Goal: Information Seeking & Learning: Find specific fact

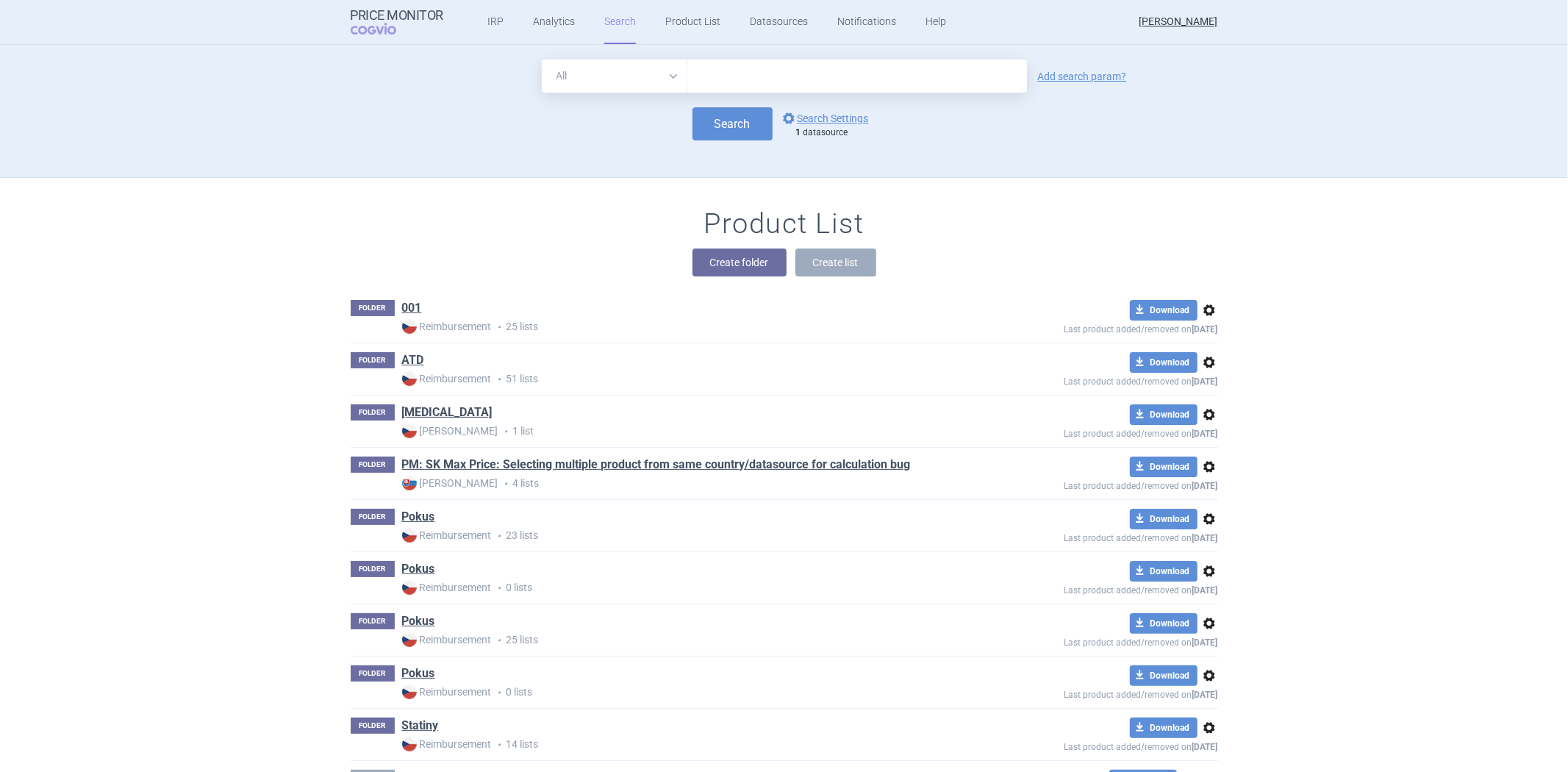
click at [822, 63] on input "text" at bounding box center [857, 75] width 339 height 33
click at [645, 169] on div "All Brand Name ATC Company Active Substance Country Newer than Add search param…" at bounding box center [784, 118] width 926 height 117
click at [816, 113] on link "options Search Settings" at bounding box center [824, 118] width 89 height 18
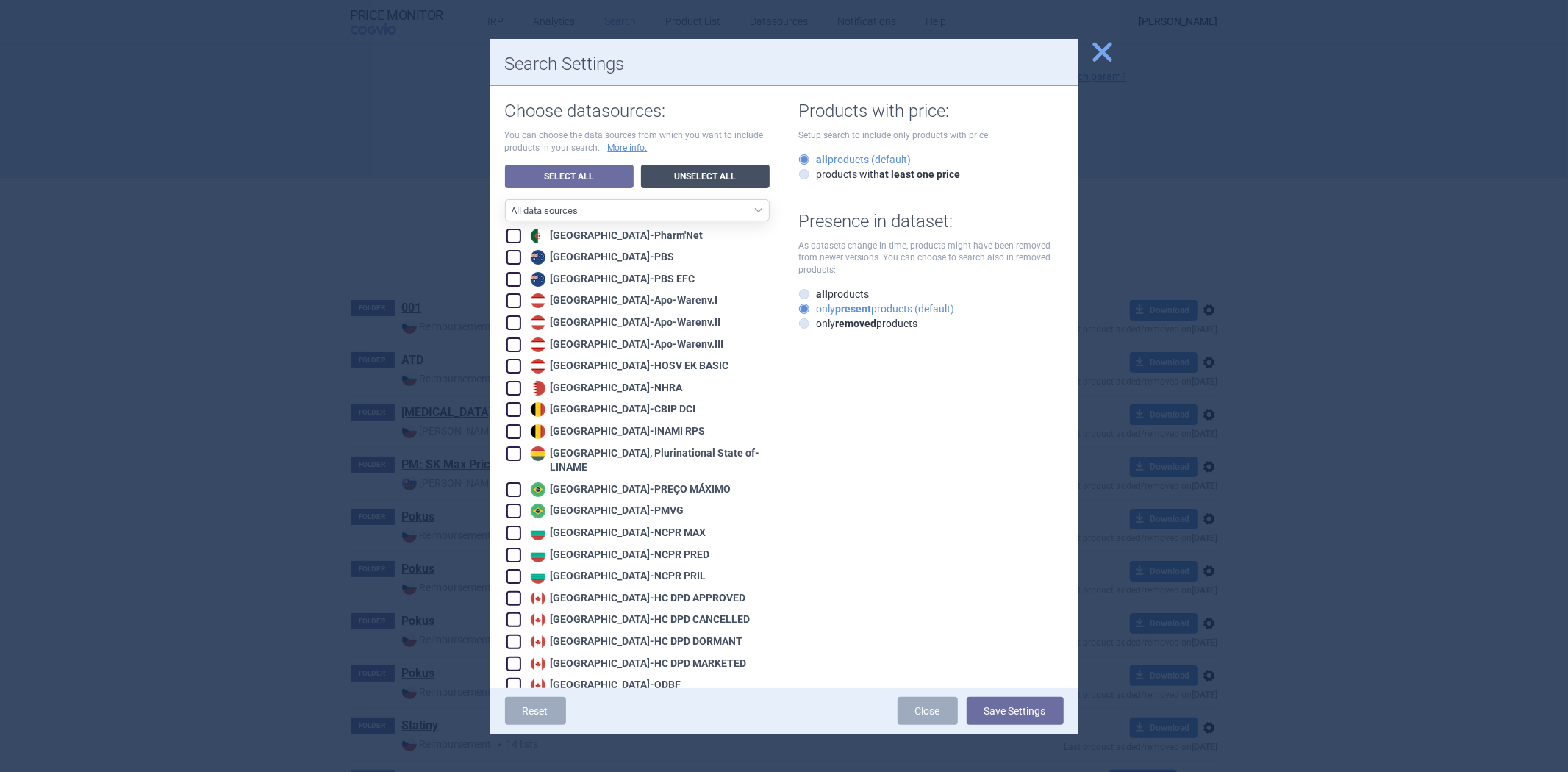
click at [742, 177] on link "Unselect All" at bounding box center [705, 176] width 129 height 24
checkbox input "false"
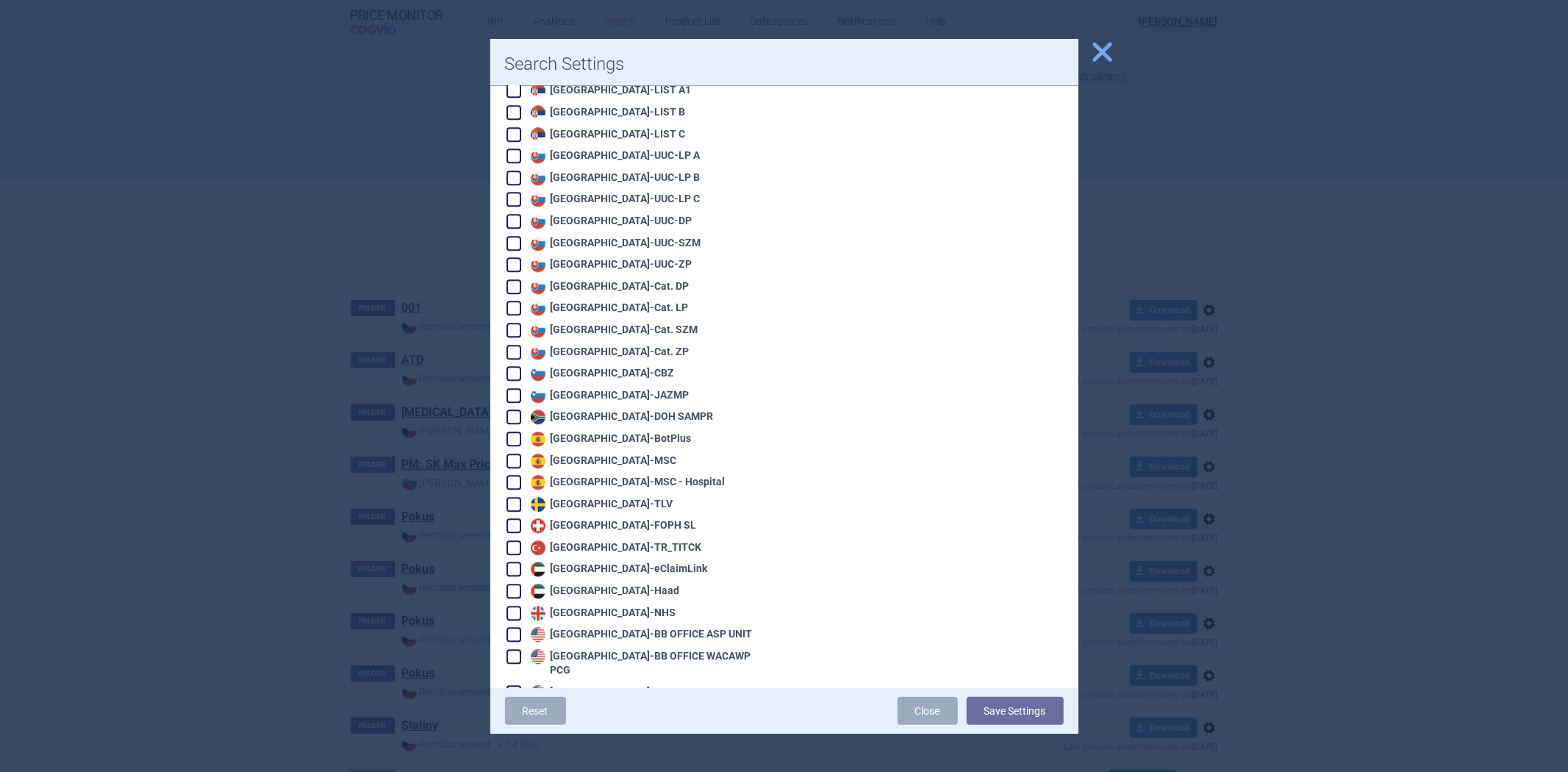
click at [588, 497] on div "Sweden - TLV" at bounding box center [600, 504] width 146 height 14
checkbox input "true"
click at [985, 699] on button "Save Settings" at bounding box center [1015, 710] width 97 height 28
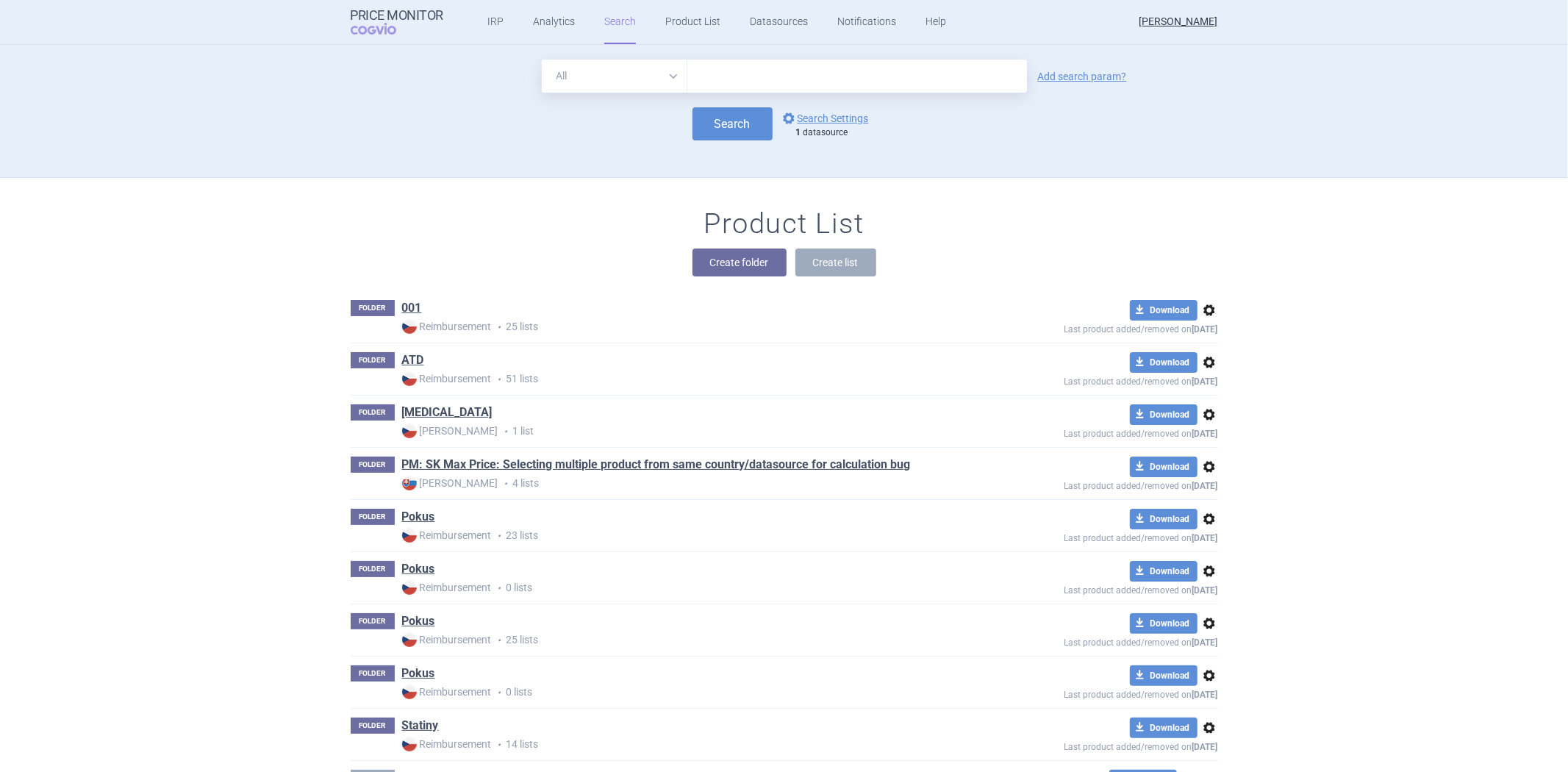
click at [743, 151] on div "All Brand Name ATC Company Active Substance Country Newer than Add search param…" at bounding box center [784, 118] width 926 height 117
click at [738, 136] on button "Search" at bounding box center [732, 123] width 80 height 33
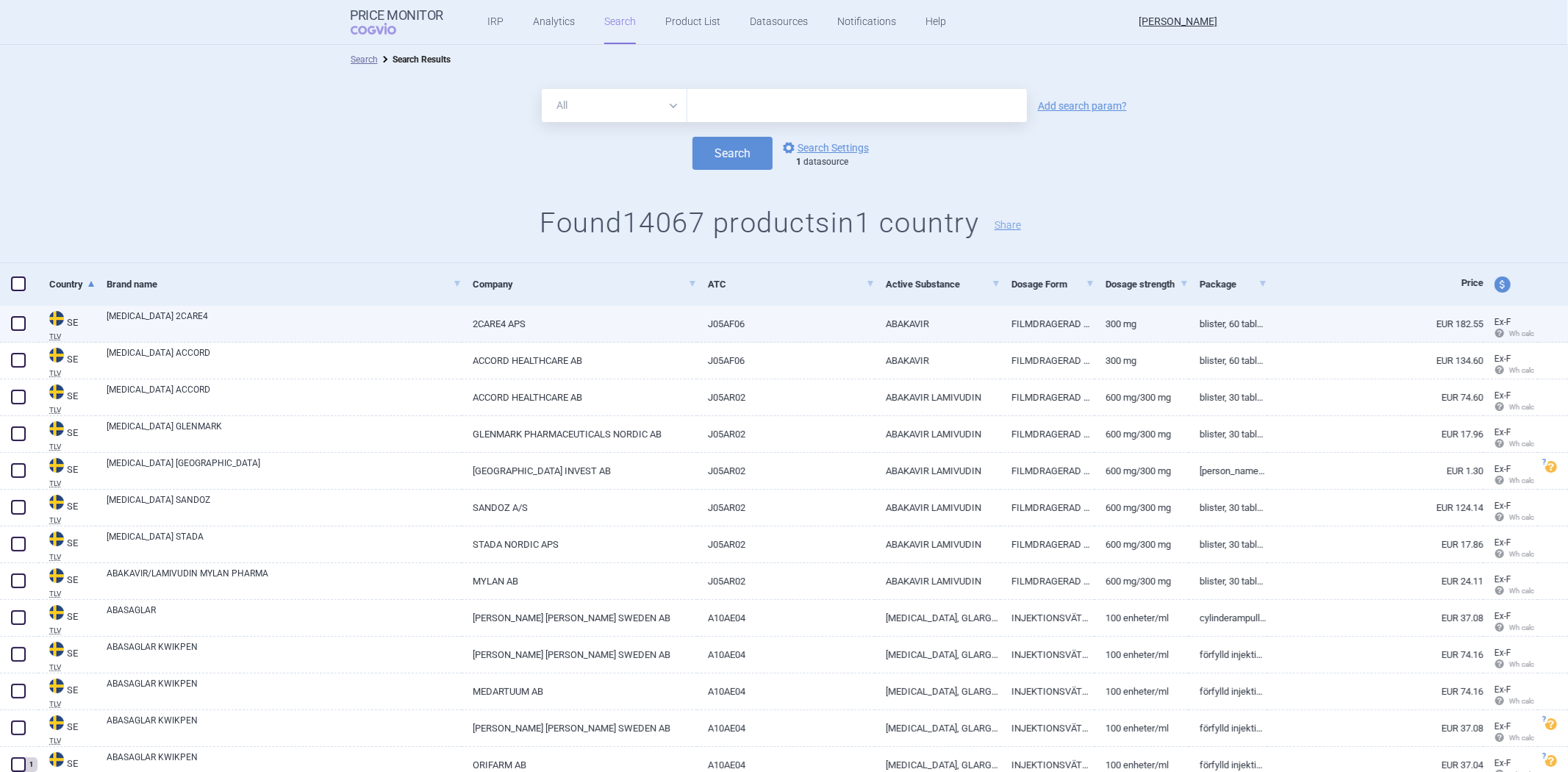
click at [617, 327] on link "2CARE4 APS" at bounding box center [578, 324] width 235 height 36
select select "EUR"
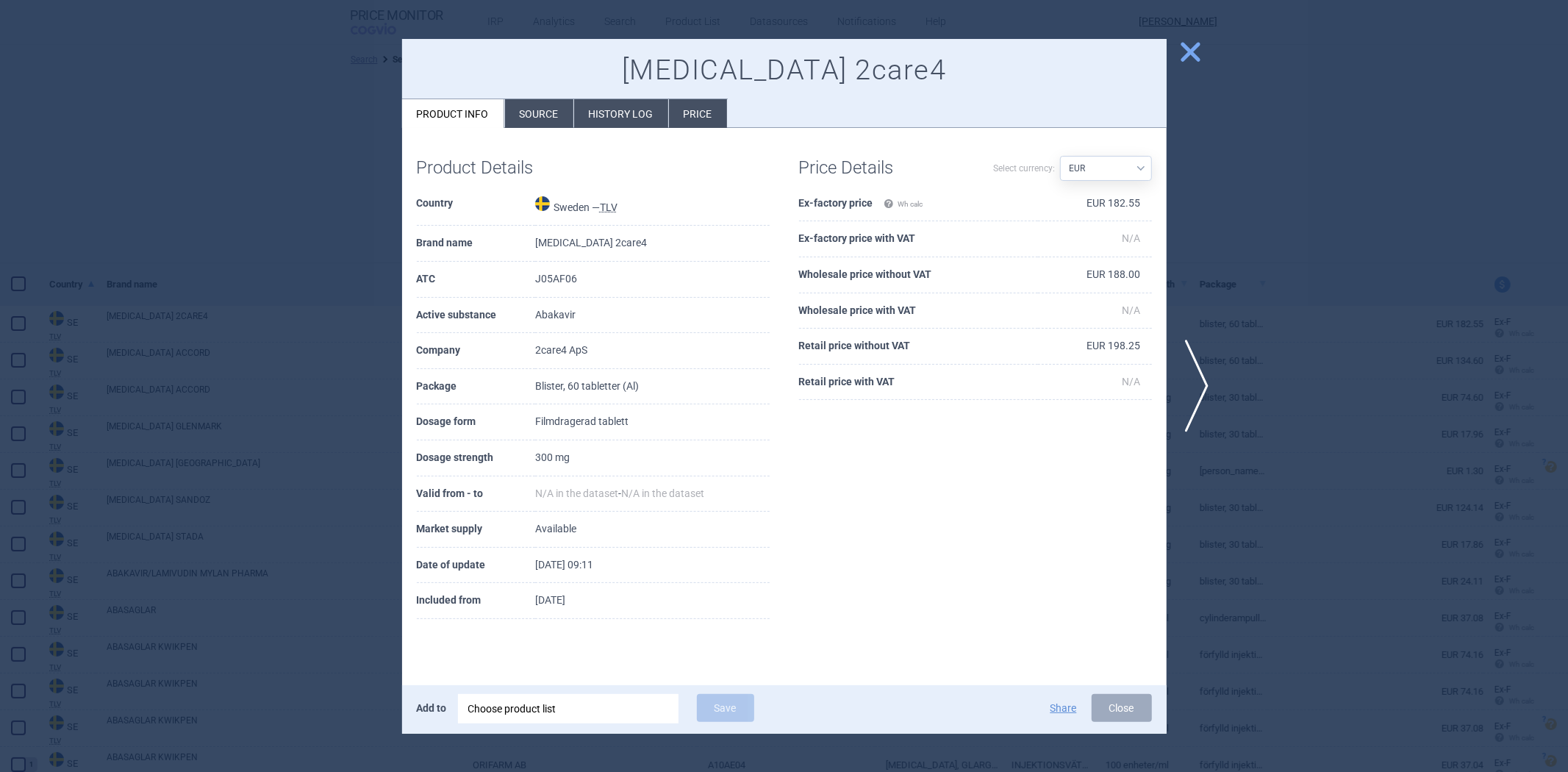
click at [540, 78] on h1 "Abacavir 2care4" at bounding box center [784, 70] width 735 height 33
click at [527, 114] on li "Source" at bounding box center [539, 113] width 69 height 29
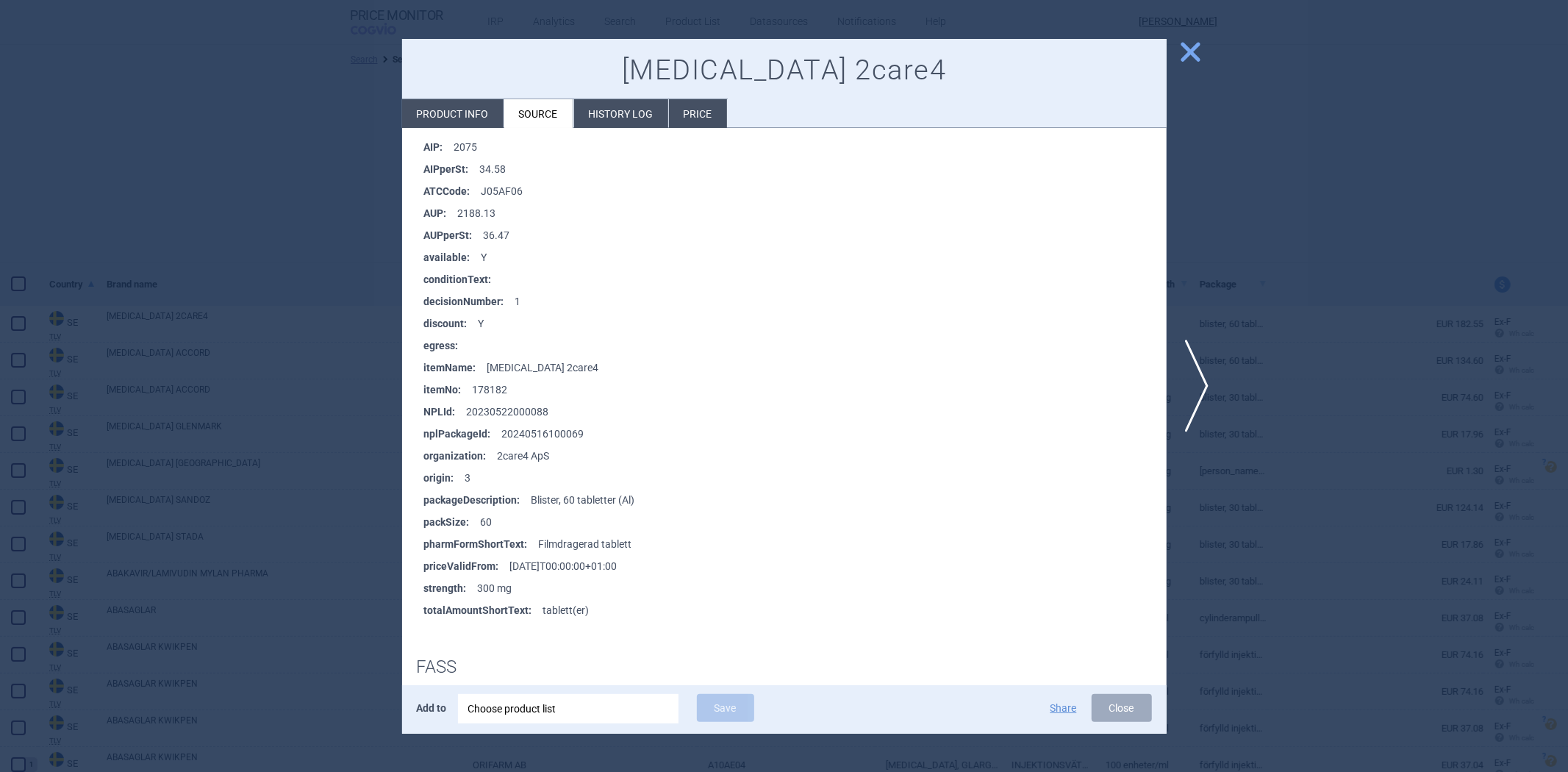
scroll to position [490, 0]
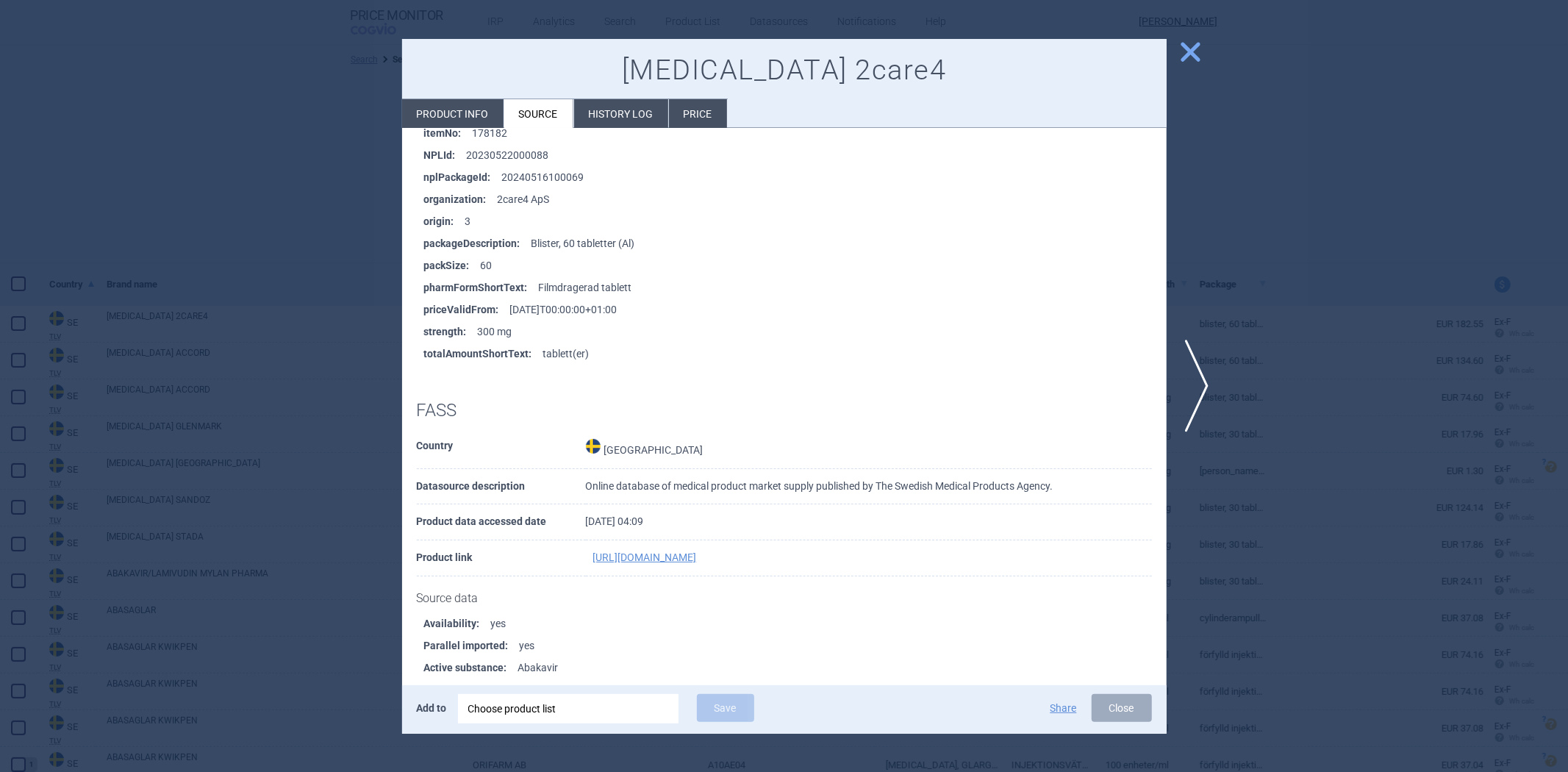
click at [618, 296] on li "pharmFormShortText : Filmdragerad tablett" at bounding box center [795, 287] width 742 height 22
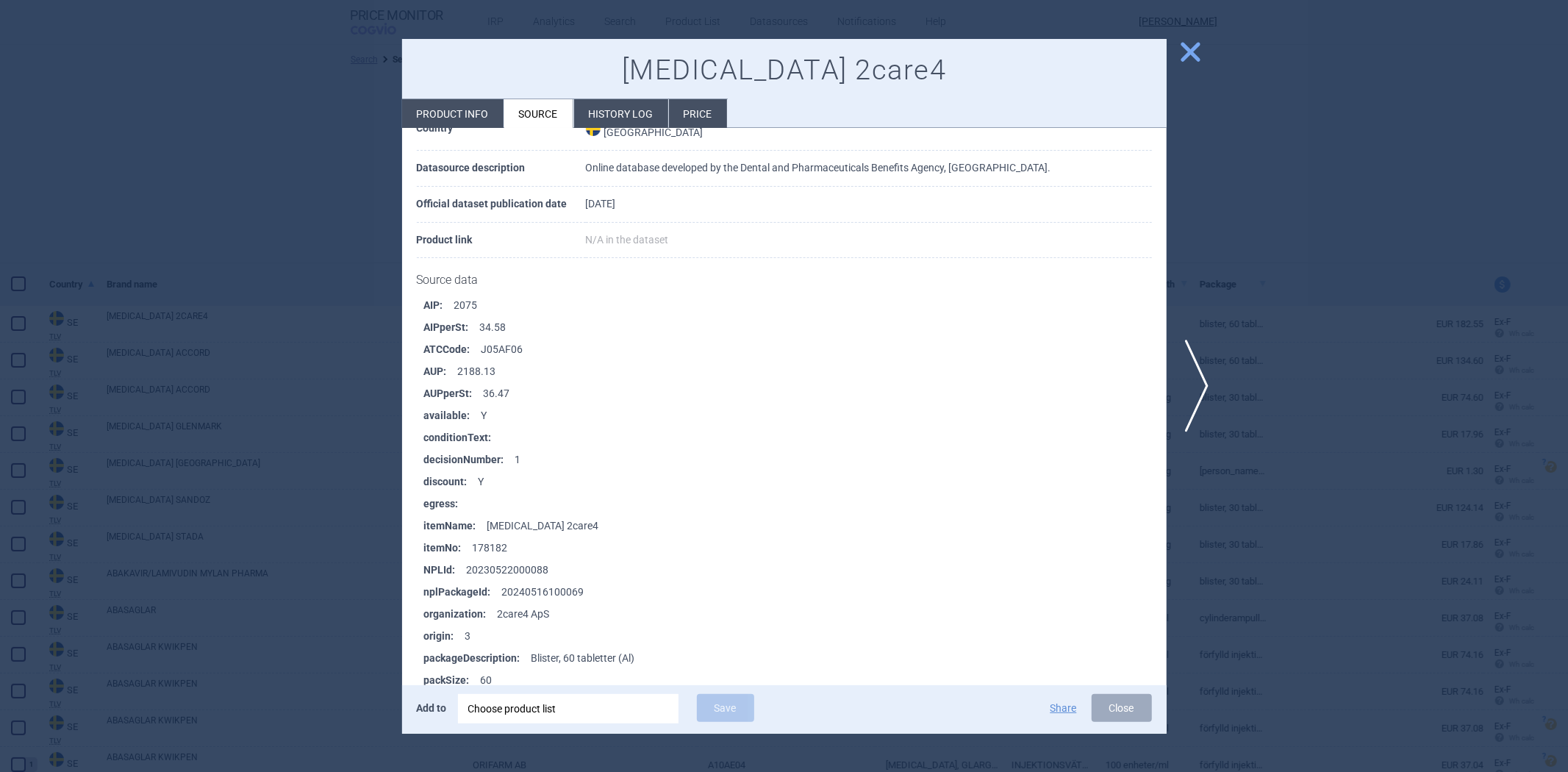
scroll to position [0, 0]
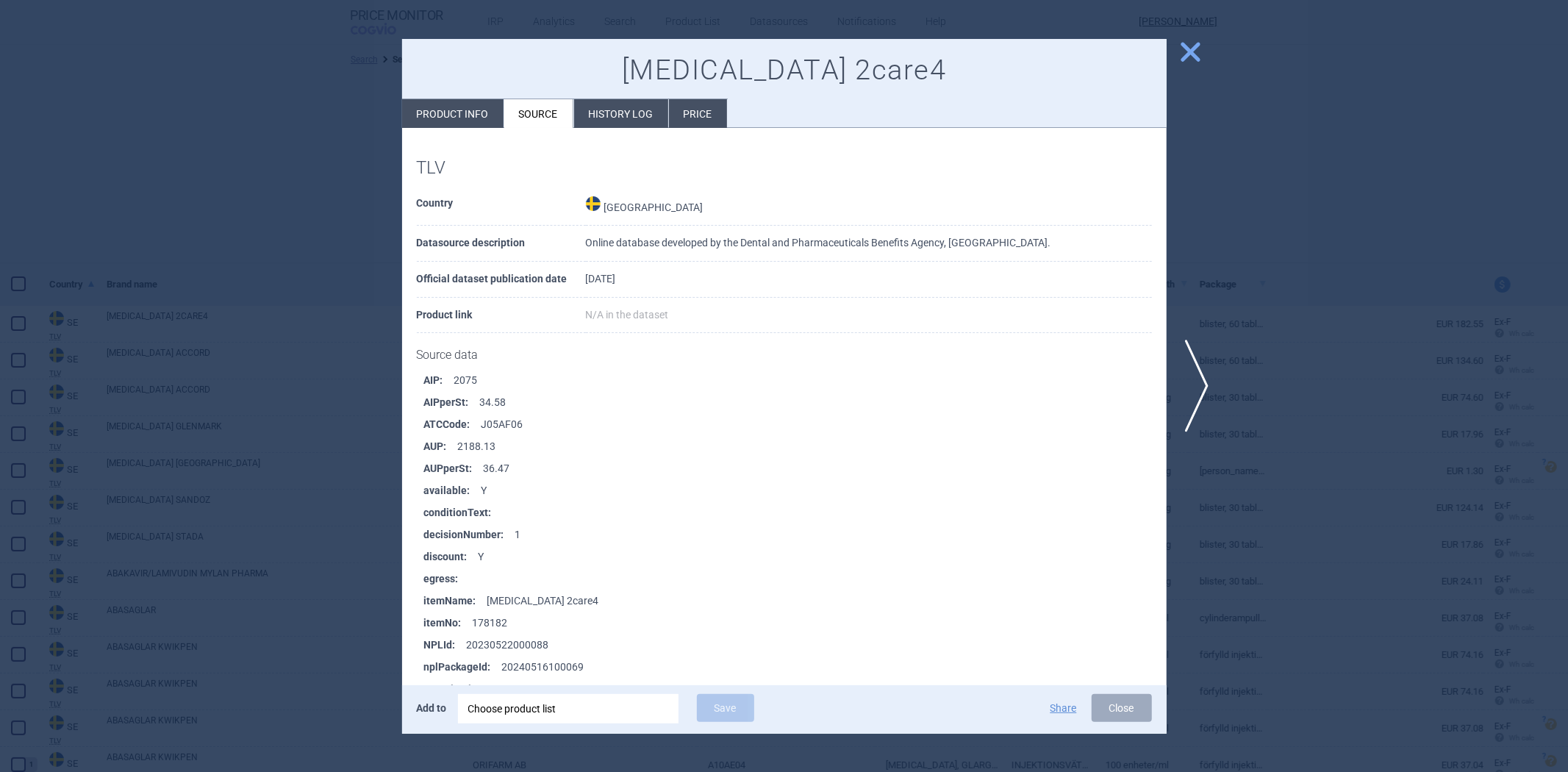
click at [461, 378] on li "AIP : 2075" at bounding box center [795, 380] width 742 height 22
click at [460, 378] on li "AIP : 2075" at bounding box center [795, 380] width 742 height 22
copy li "2075"
click at [515, 427] on li "ATCCode : J05AF06" at bounding box center [795, 424] width 742 height 22
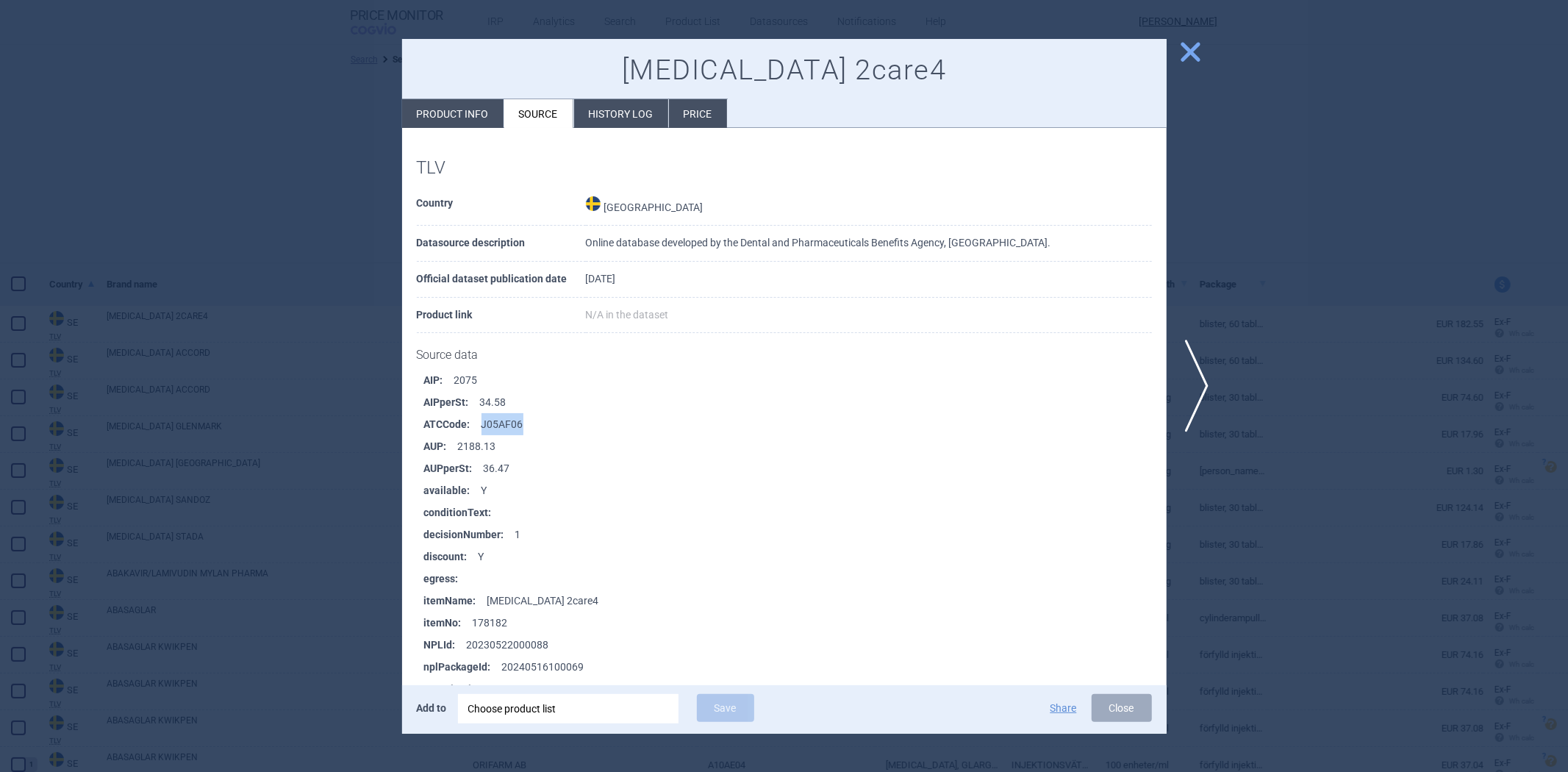
click at [515, 427] on li "ATCCode : J05AF06" at bounding box center [795, 424] width 742 height 22
copy li "J05AF06"
click at [557, 400] on li "AIPperSt : 34.58" at bounding box center [795, 402] width 742 height 22
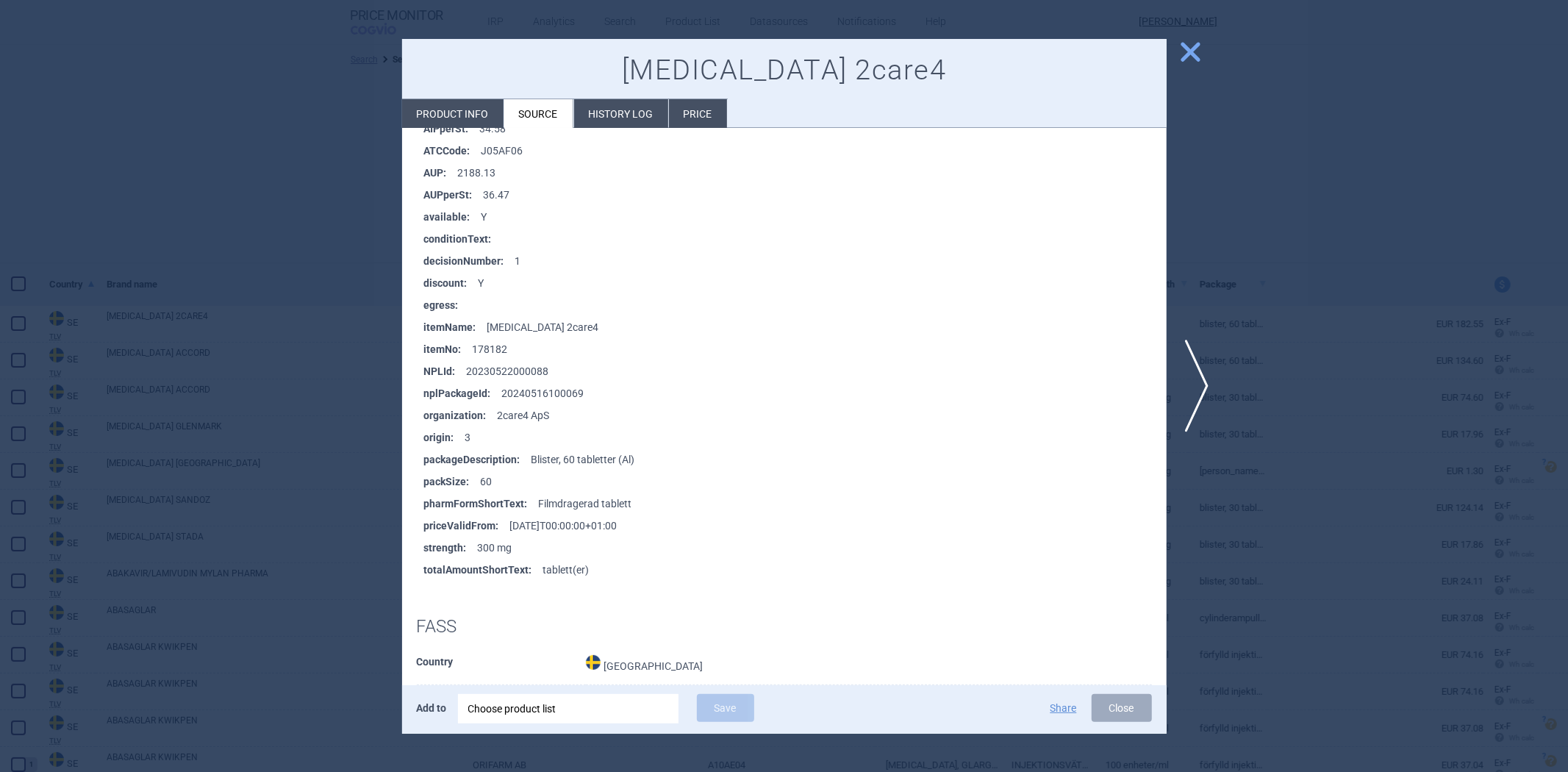
scroll to position [245, 0]
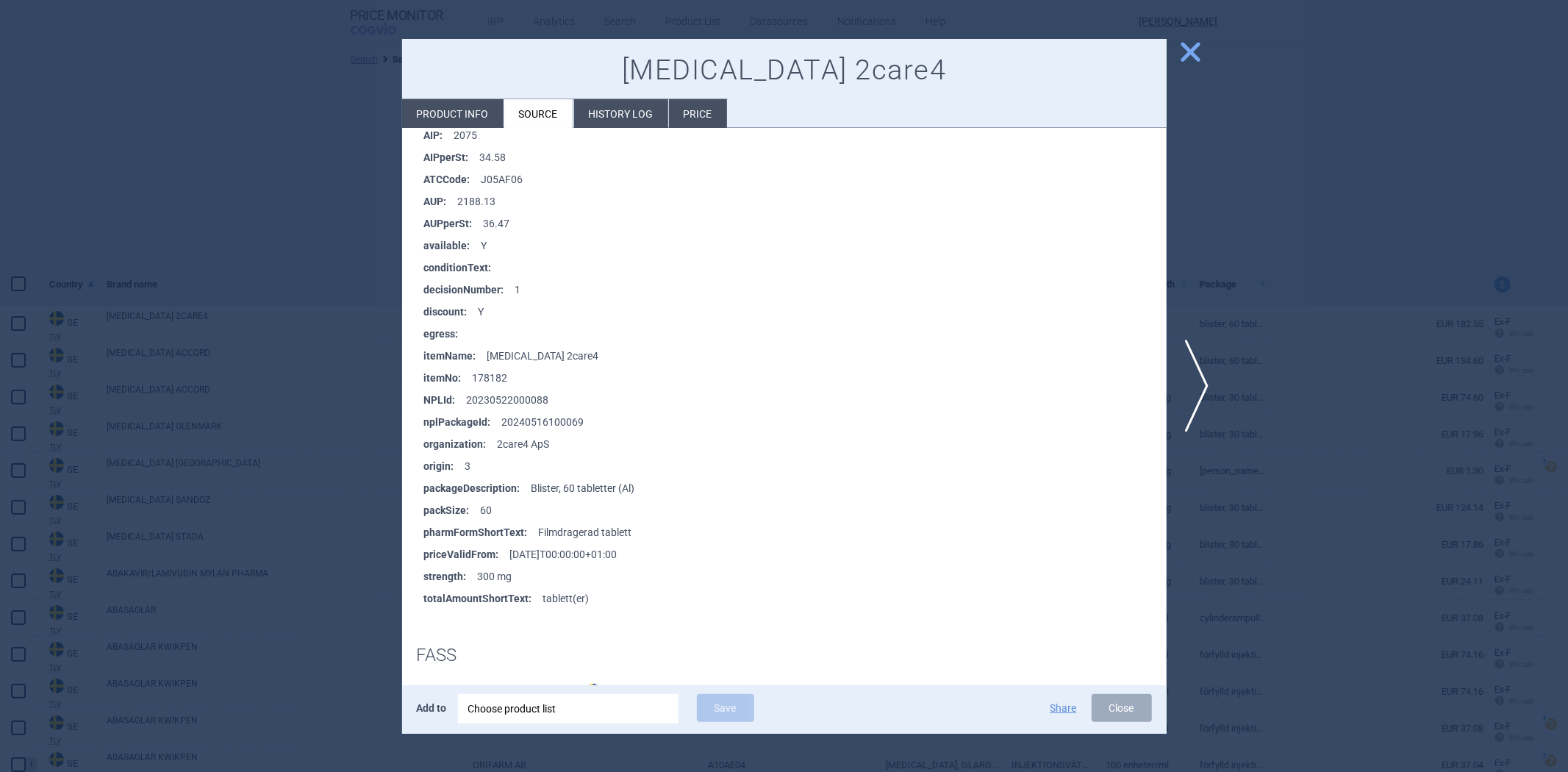
click at [1263, 171] on div at bounding box center [784, 386] width 1568 height 772
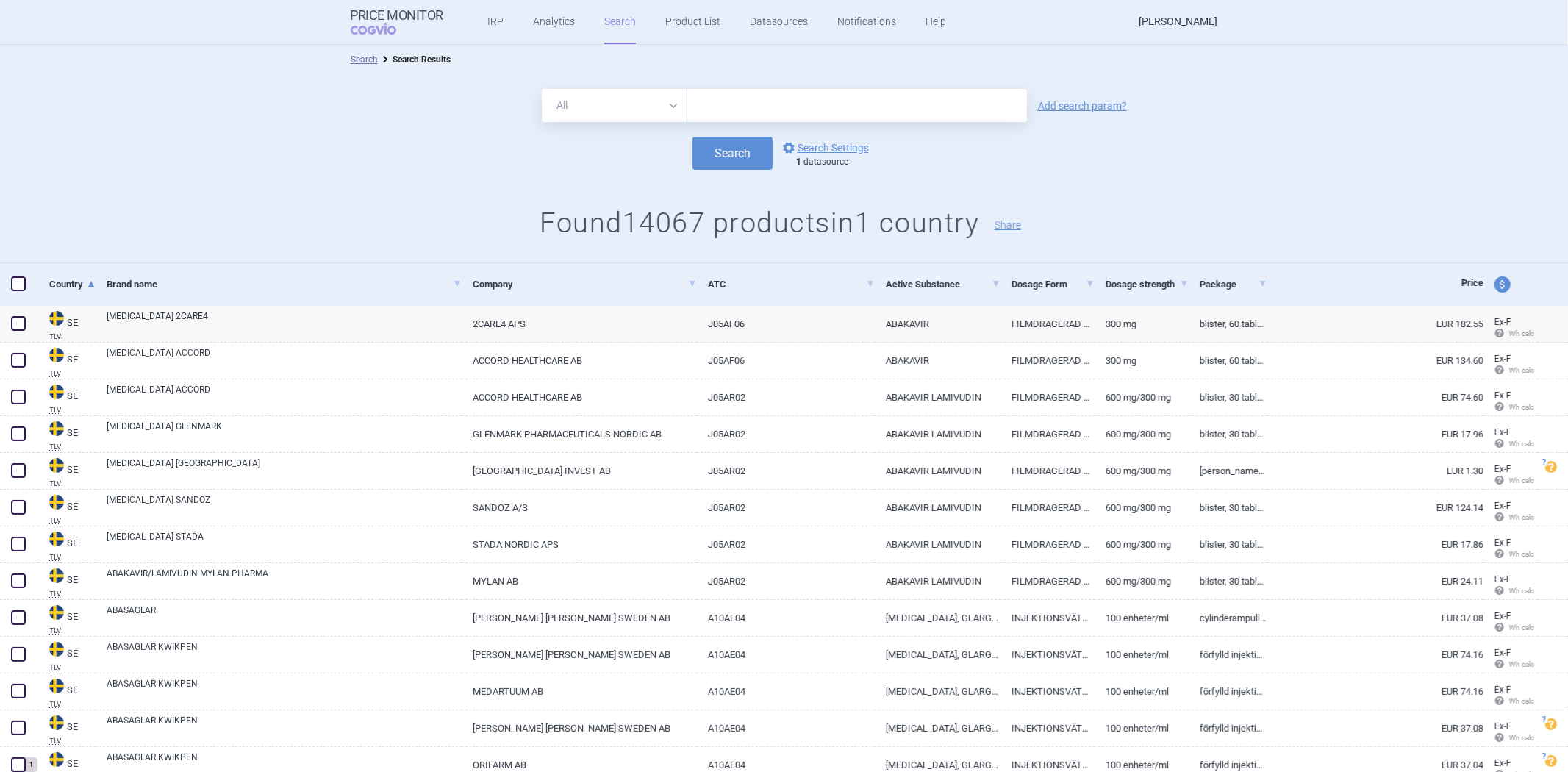
click at [929, 105] on input "text" at bounding box center [857, 105] width 339 height 33
paste input "Tillhandahålls"
type input "Tillhandahålls"
click at [748, 140] on button "Search" at bounding box center [732, 153] width 80 height 33
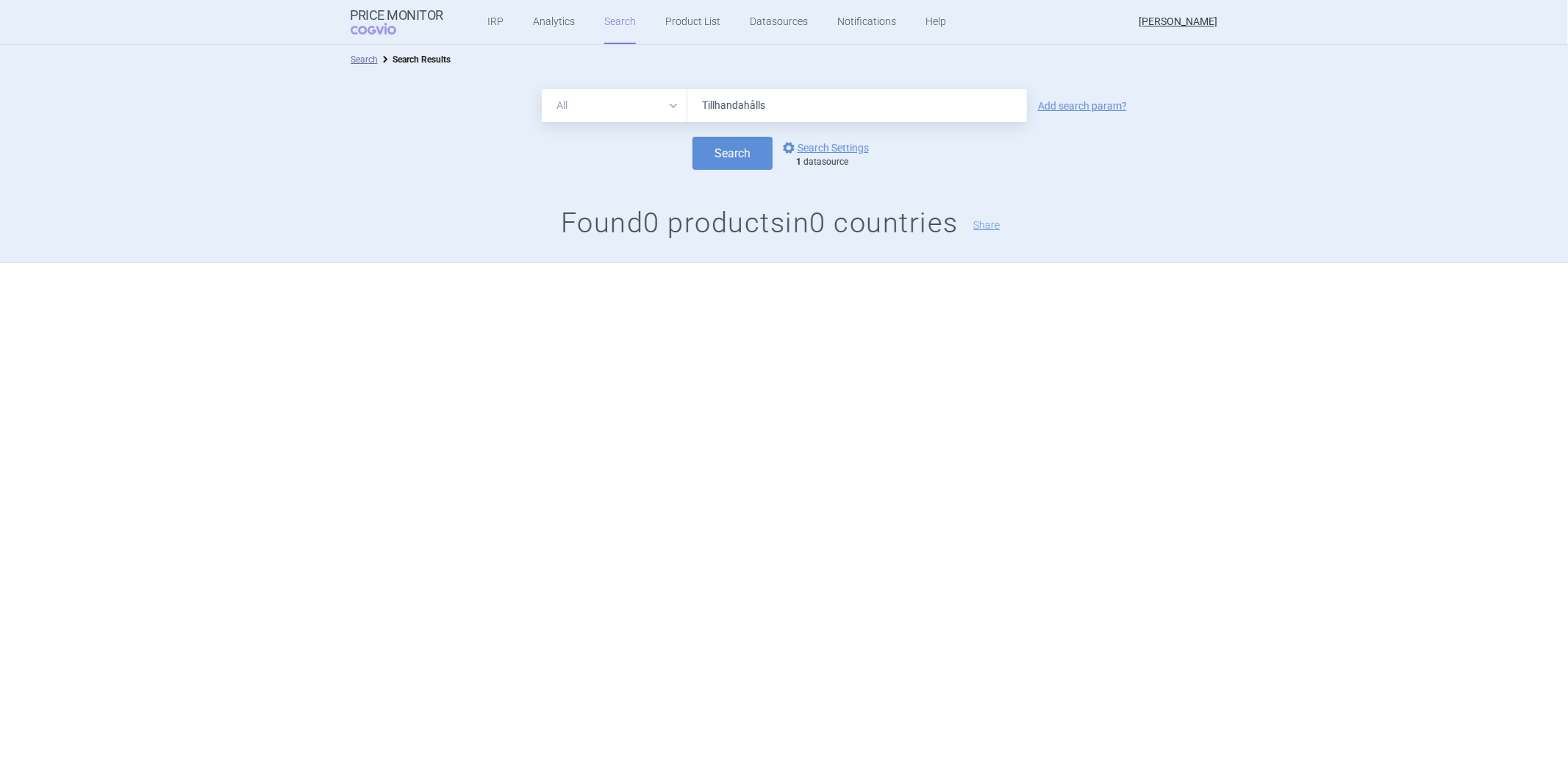
click at [792, 110] on input "Tillhandahålls" at bounding box center [857, 105] width 339 height 33
click at [795, 108] on input "Tillhandahålls" at bounding box center [857, 105] width 339 height 33
type input "fass"
click at [693, 137] on button "Search" at bounding box center [732, 153] width 80 height 33
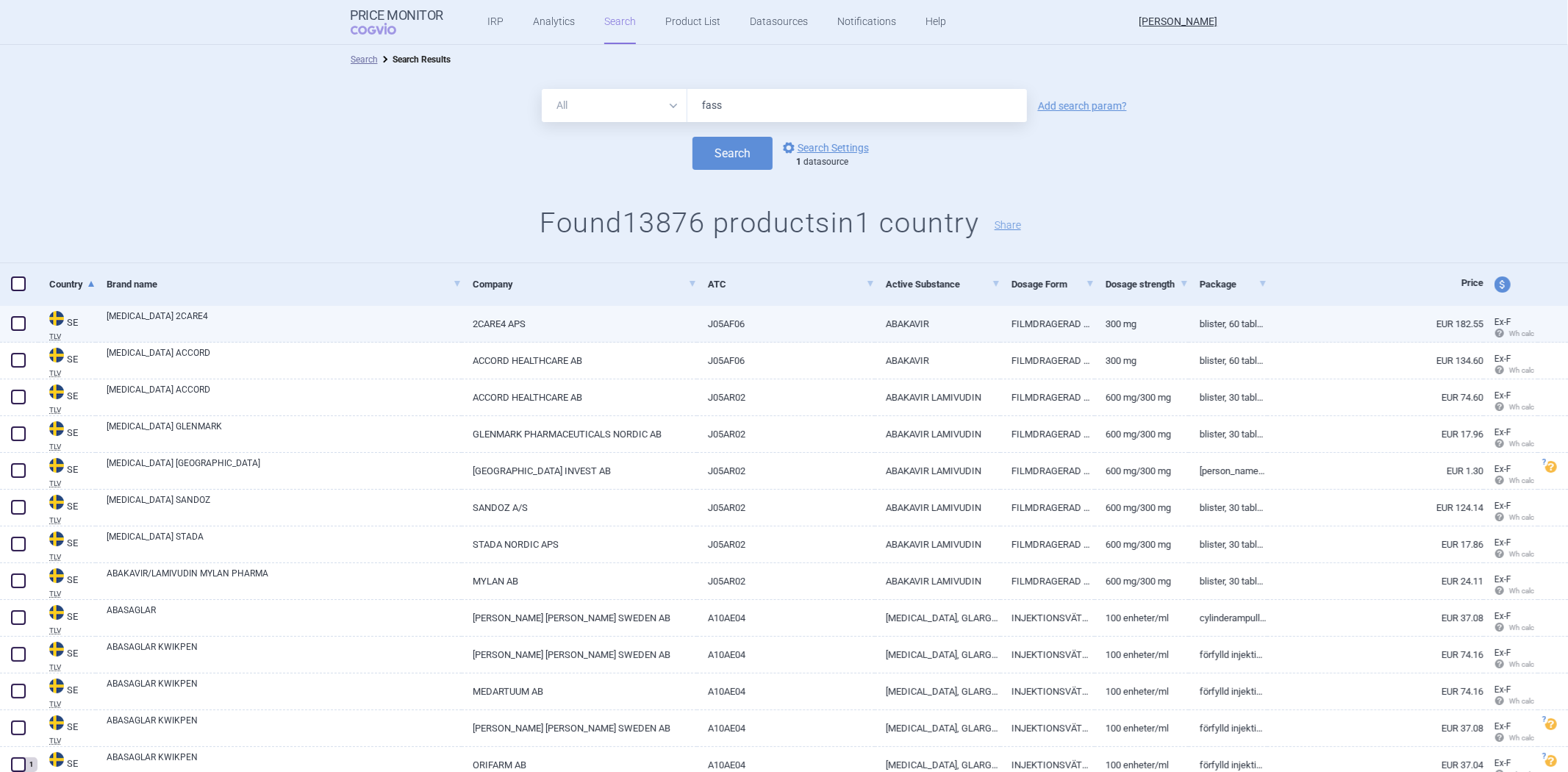
click at [741, 332] on link "J05AF06" at bounding box center [786, 324] width 178 height 36
select select "EUR"
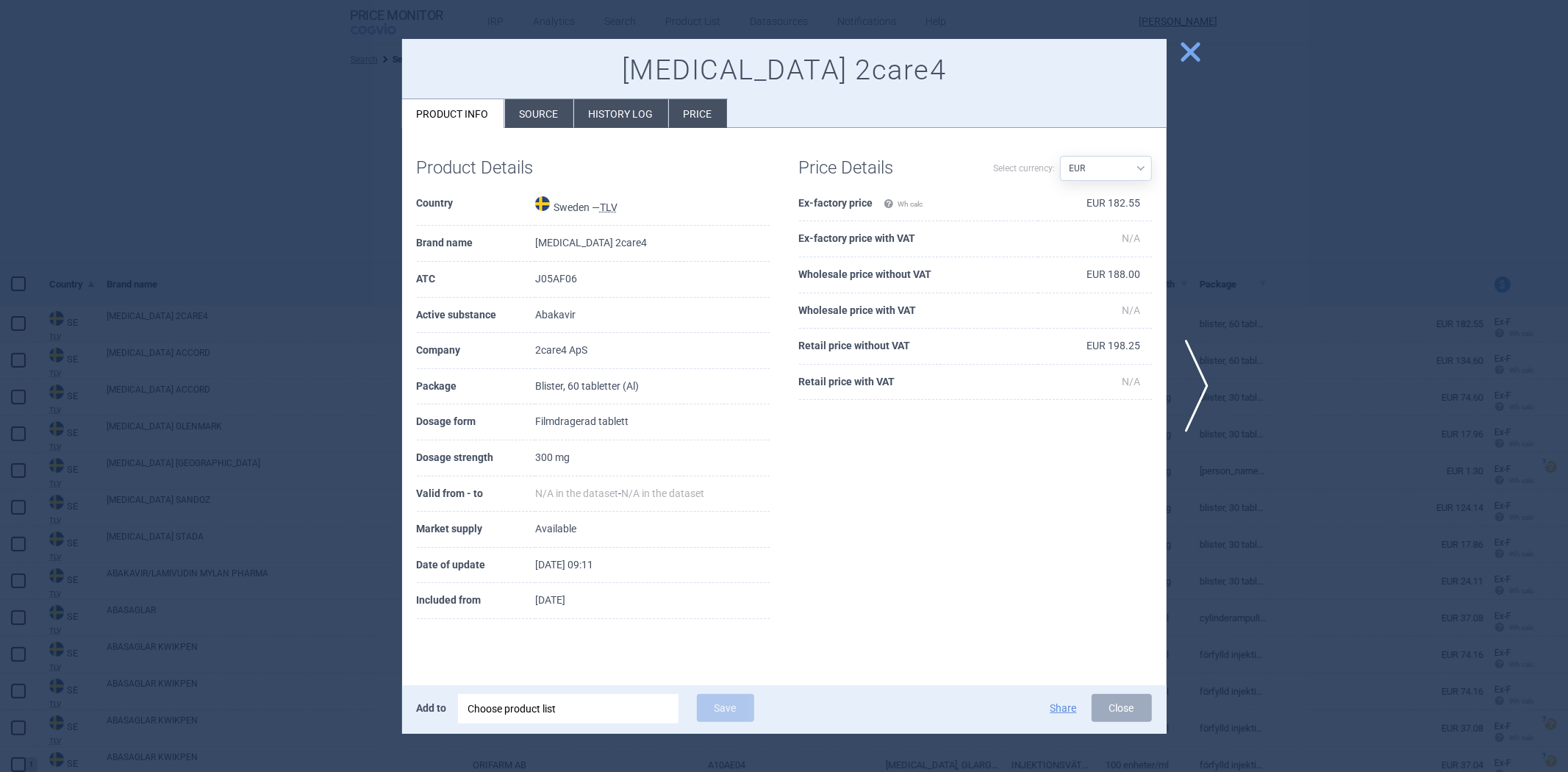
click at [533, 96] on div "Abacavir 2care4 Product info Source History log Price" at bounding box center [784, 84] width 764 height 90
click at [556, 109] on li "Source" at bounding box center [539, 113] width 69 height 29
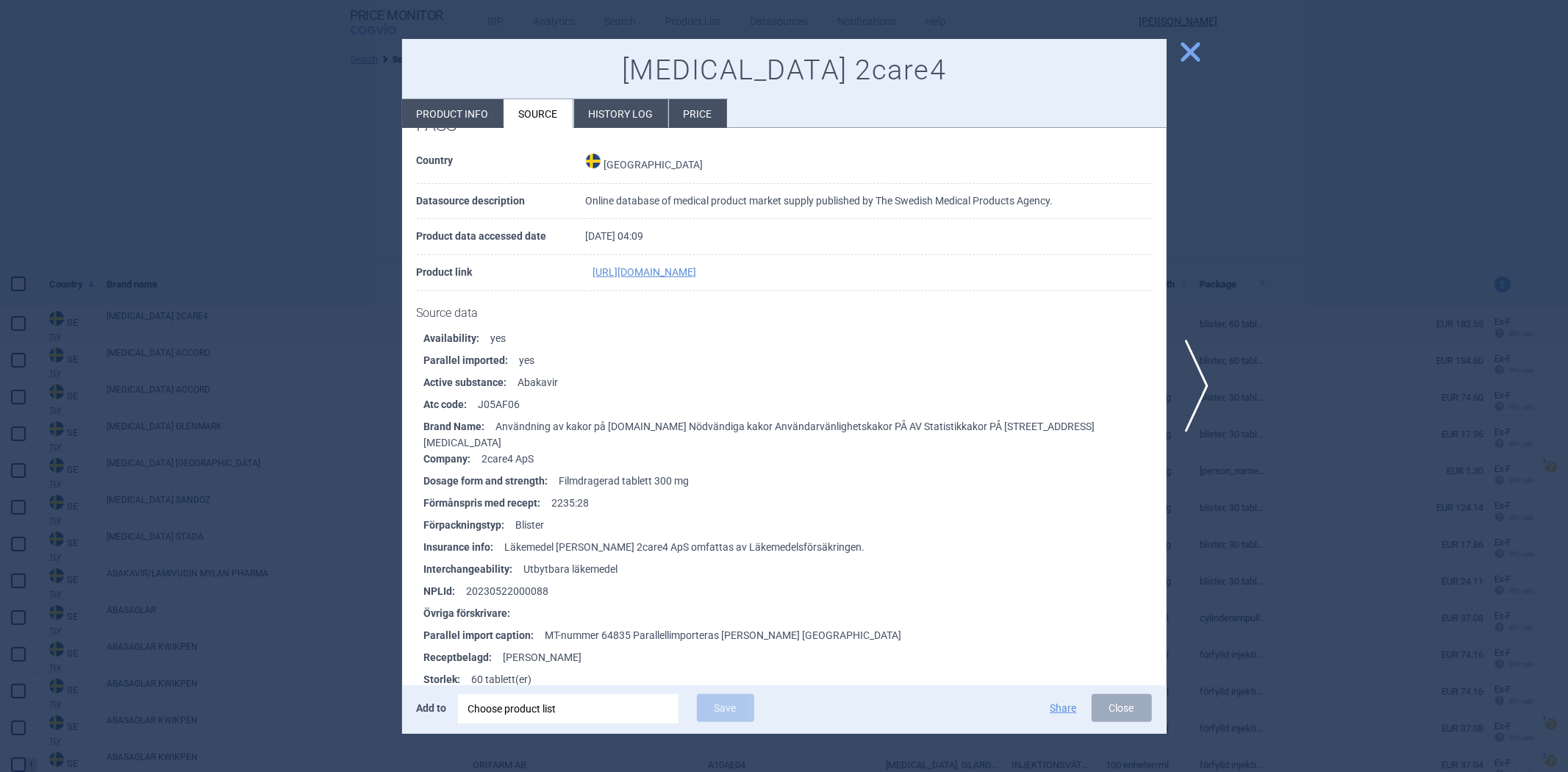
scroll to position [811, 0]
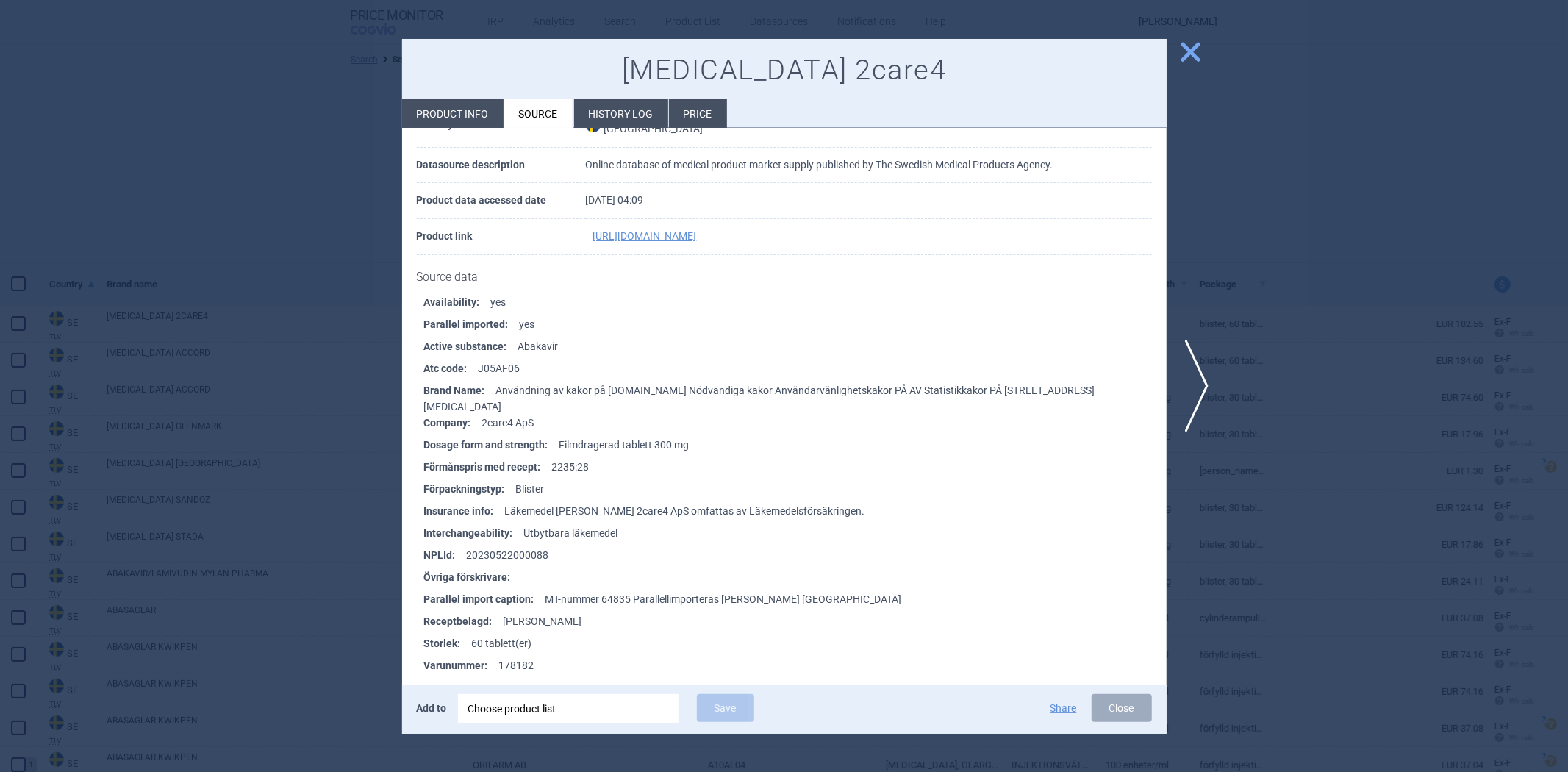
click at [684, 437] on li "Dosage form and strength : Filmdragerad tablett 300 mg" at bounding box center [795, 445] width 742 height 22
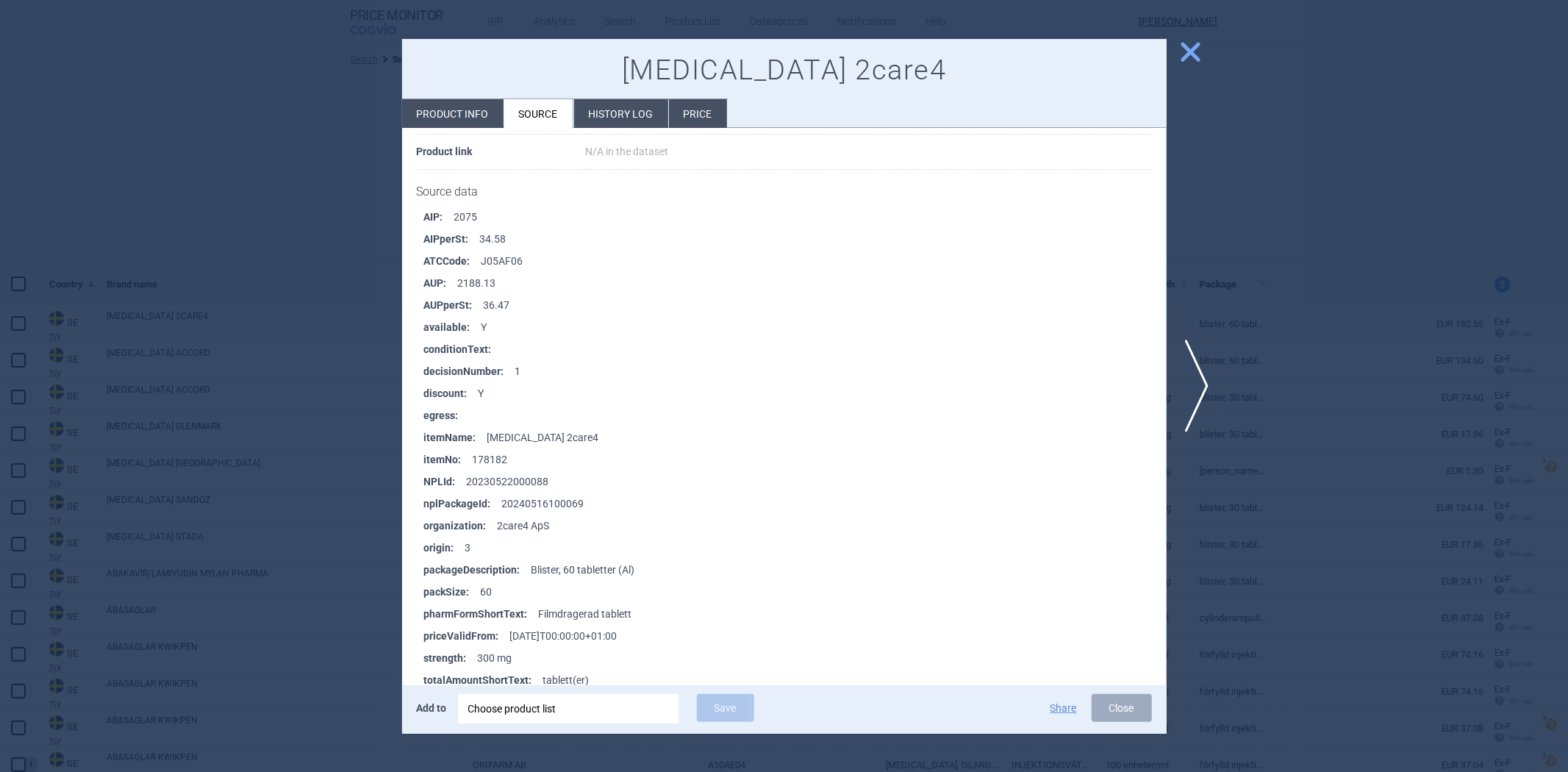
scroll to position [327, 0]
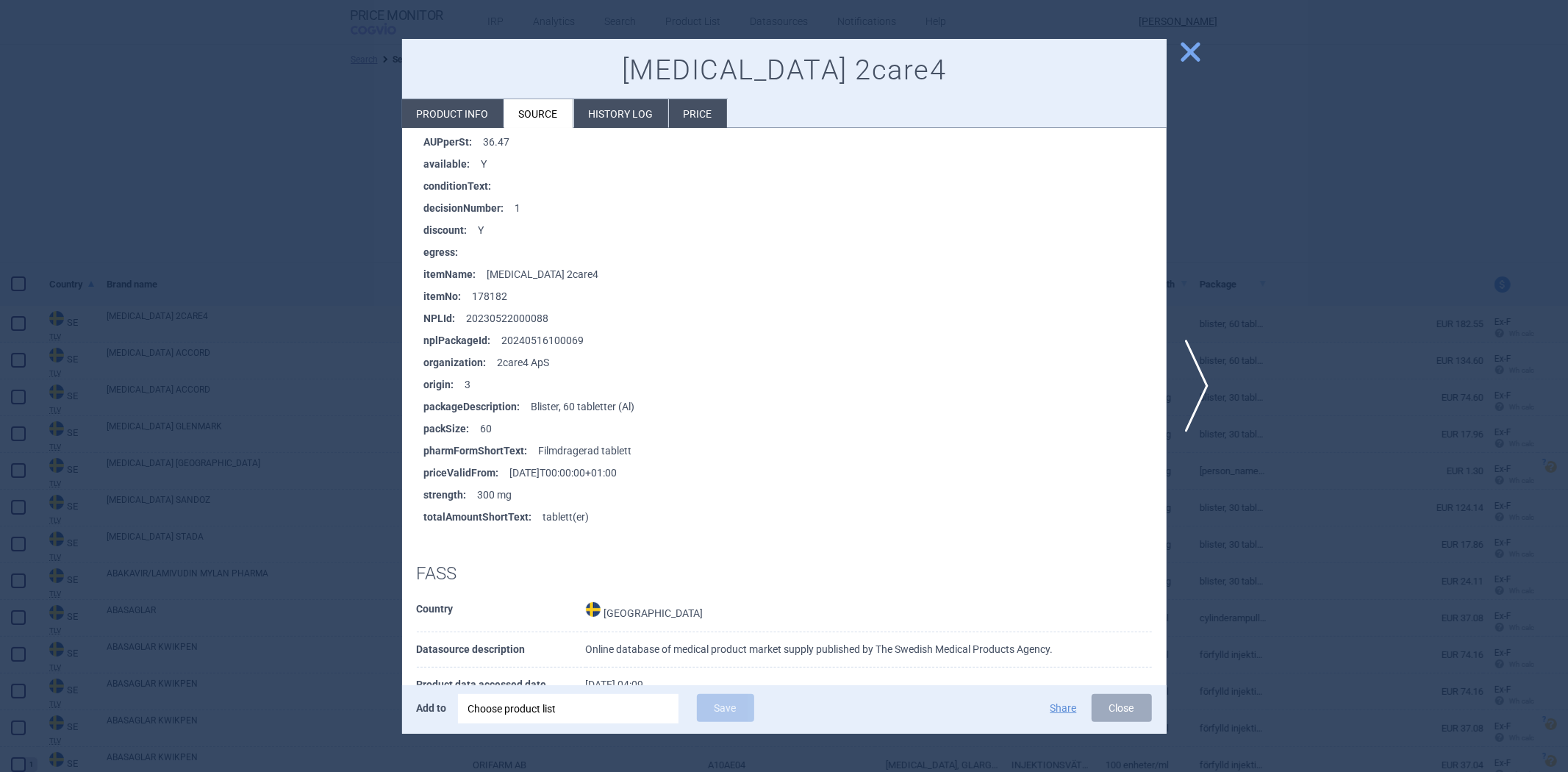
click at [879, 432] on li "packSize : 60" at bounding box center [795, 428] width 742 height 22
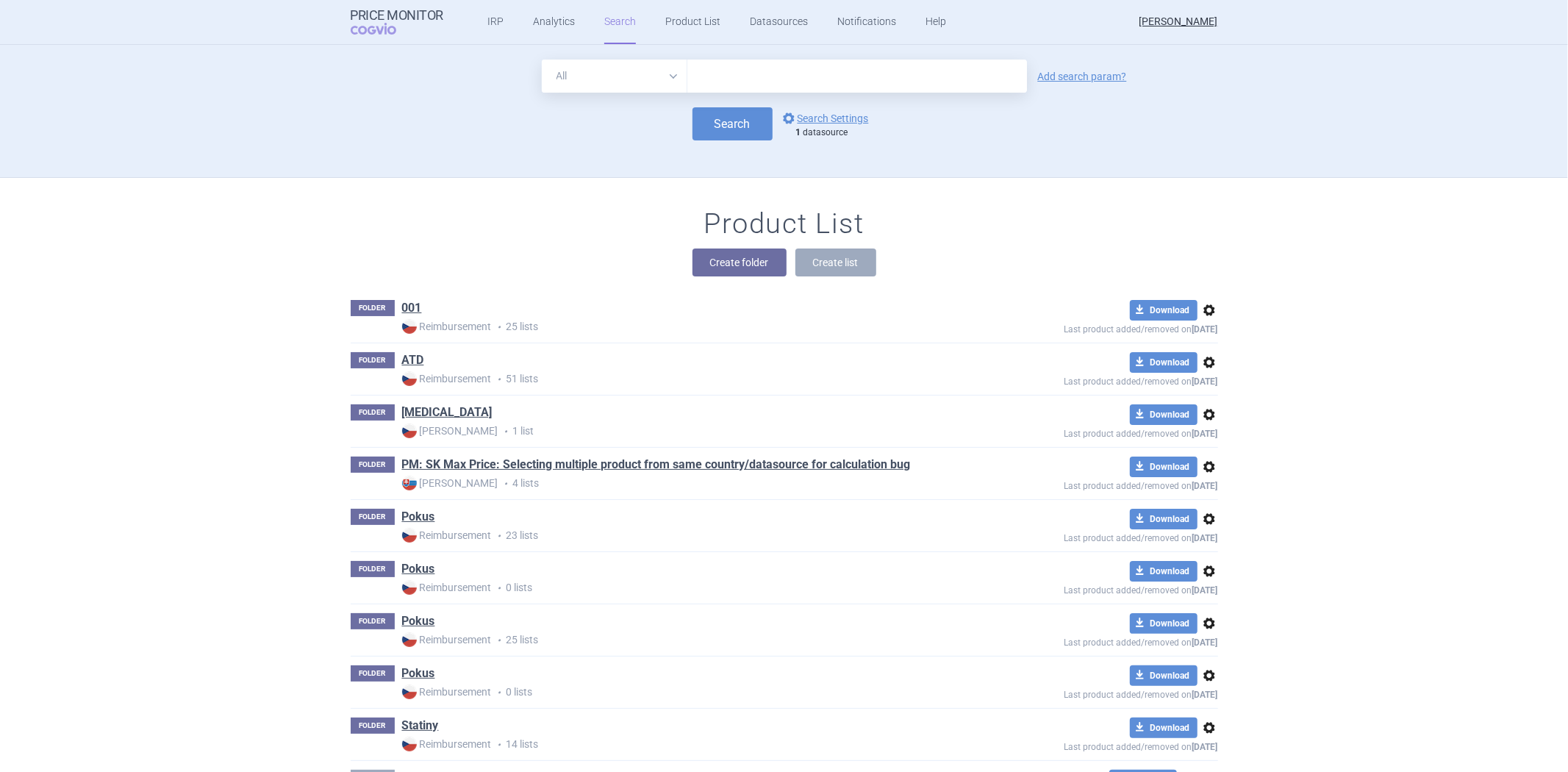
click at [691, 81] on input "text" at bounding box center [857, 75] width 339 height 33
click at [660, 81] on select "All Brand Name ATC Company Active Substance Country Newer than" at bounding box center [614, 75] width 145 height 33
select select "brandName"
click at [542, 59] on select "All Brand Name ATC Company Active Substance Country Newer than" at bounding box center [614, 75] width 145 height 33
click at [787, 118] on span "options" at bounding box center [789, 118] width 18 height 18
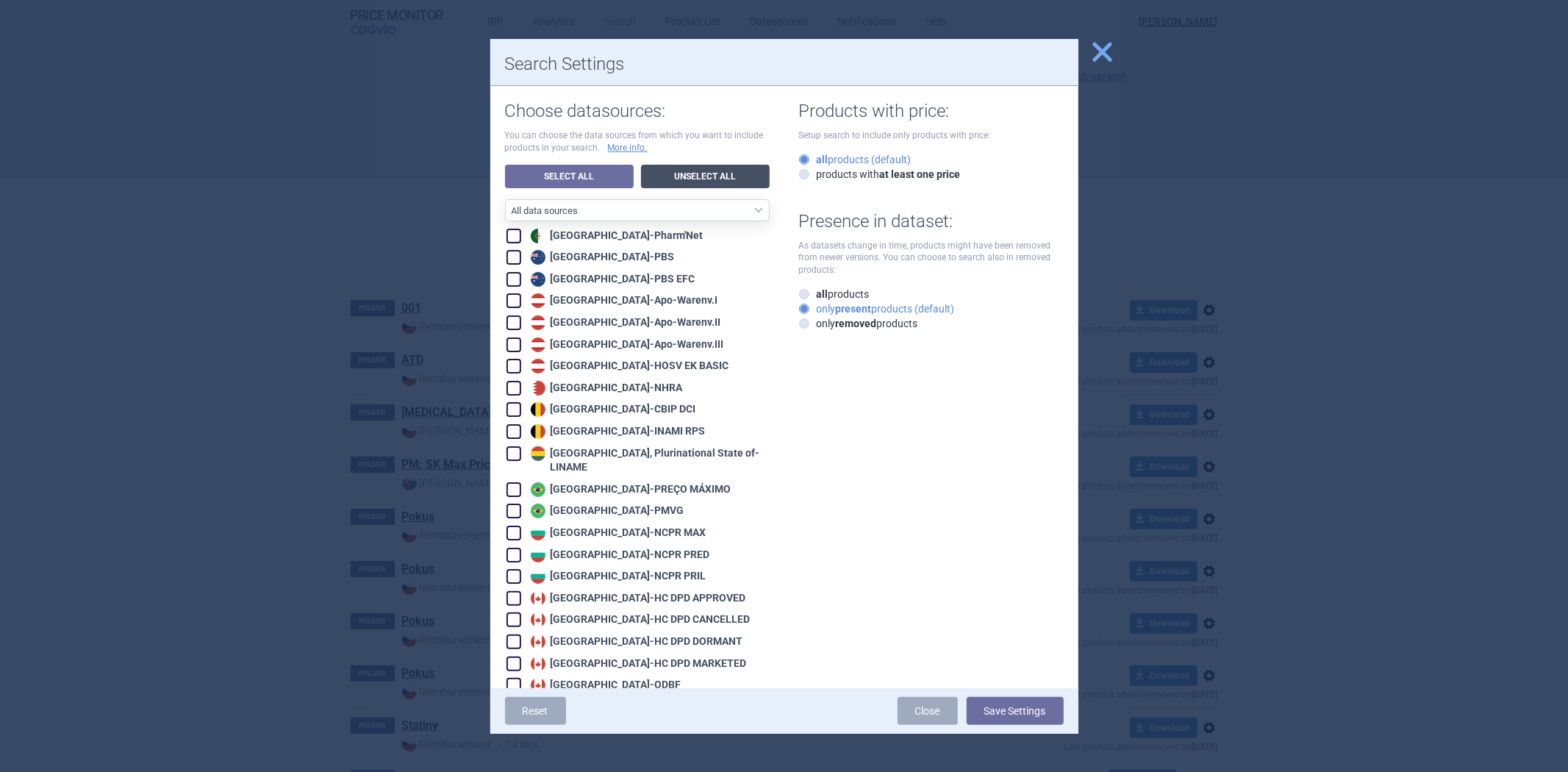
click at [660, 178] on link "Unselect All" at bounding box center [705, 176] width 129 height 24
checkbox input "false"
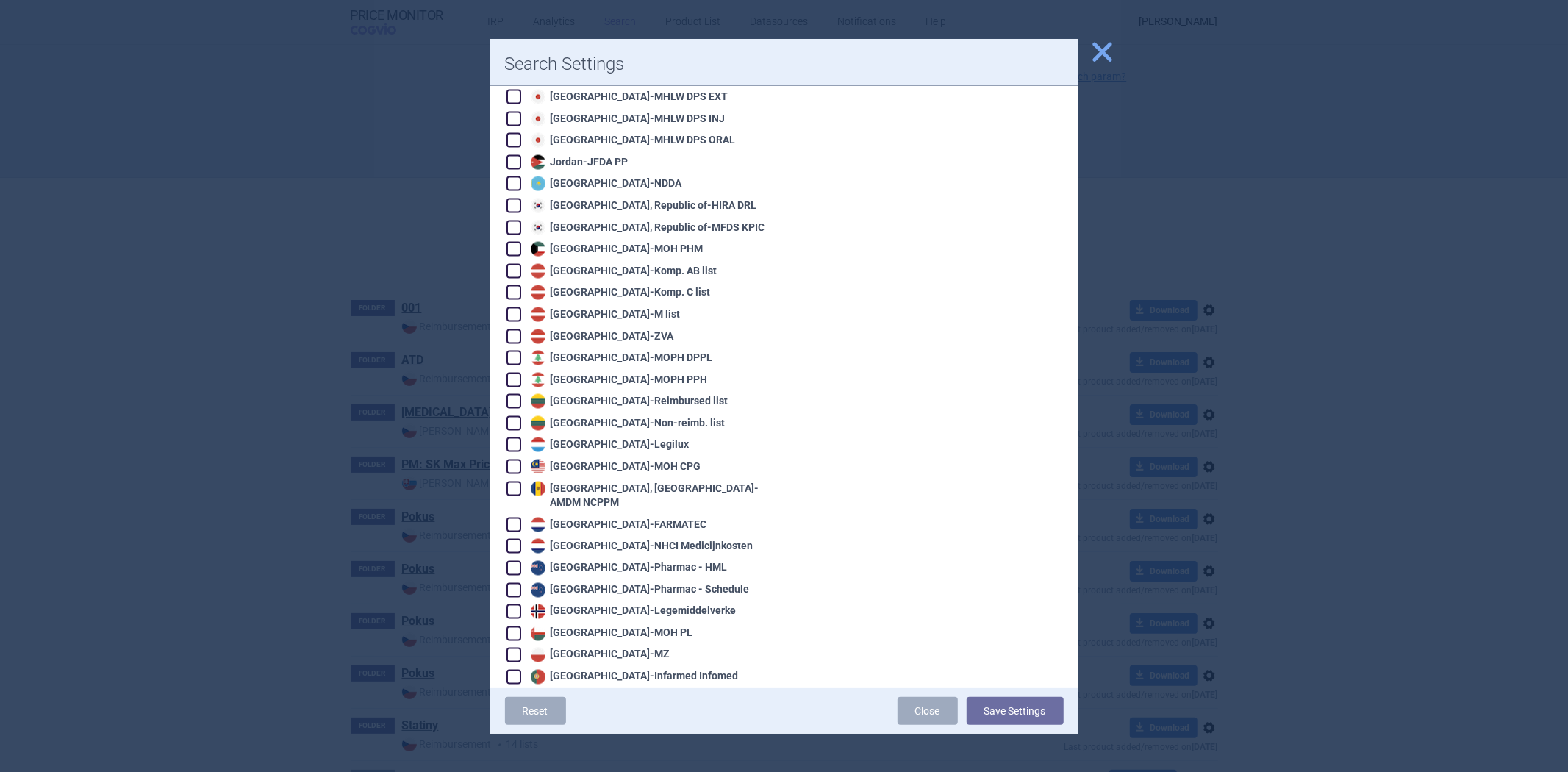
scroll to position [1470, 0]
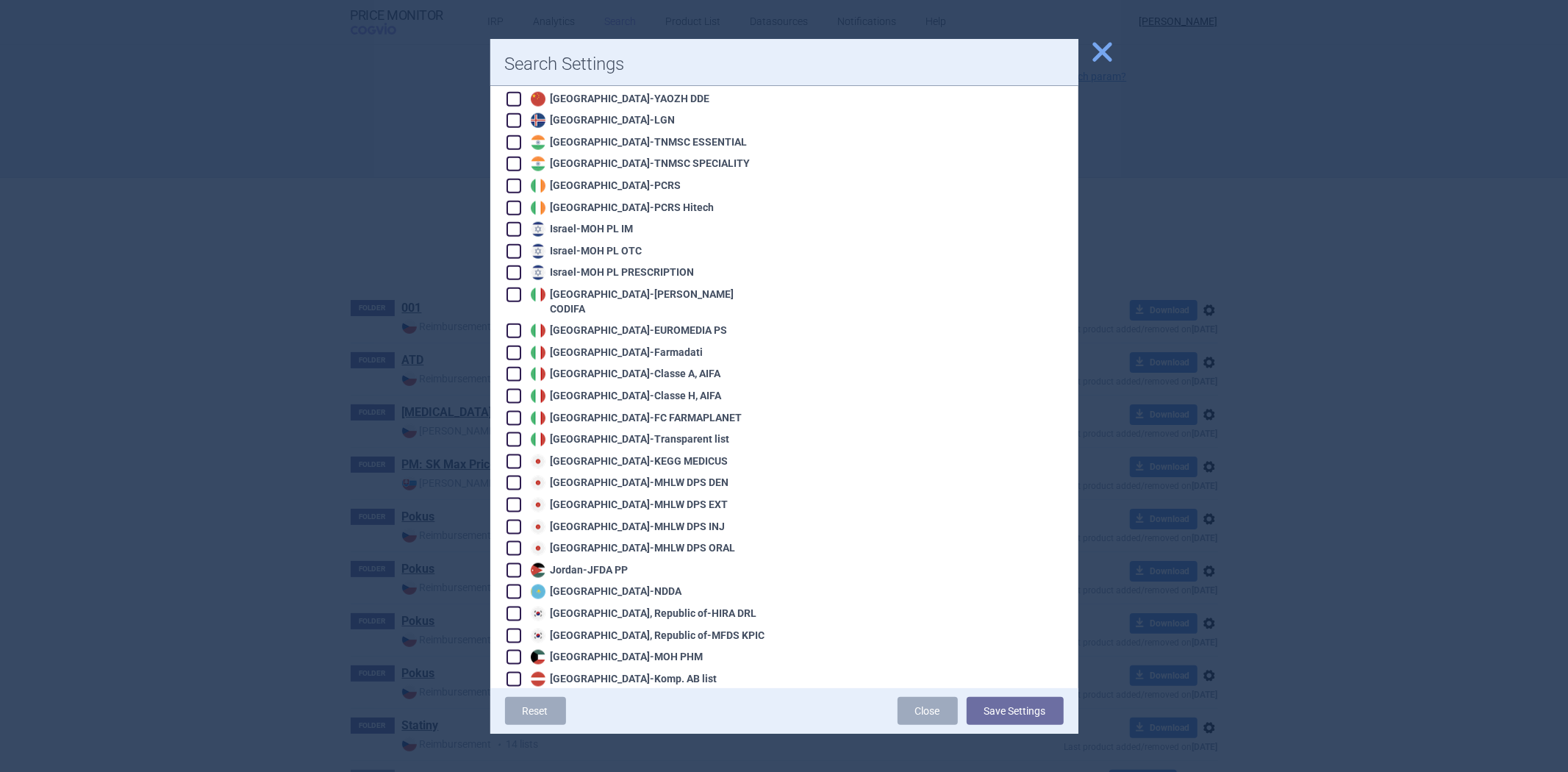
click at [568, 201] on div "Ireland - PCRS Hitech" at bounding box center [620, 208] width 187 height 14
checkbox input "true"
click at [993, 716] on button "Save Settings" at bounding box center [1015, 710] width 97 height 28
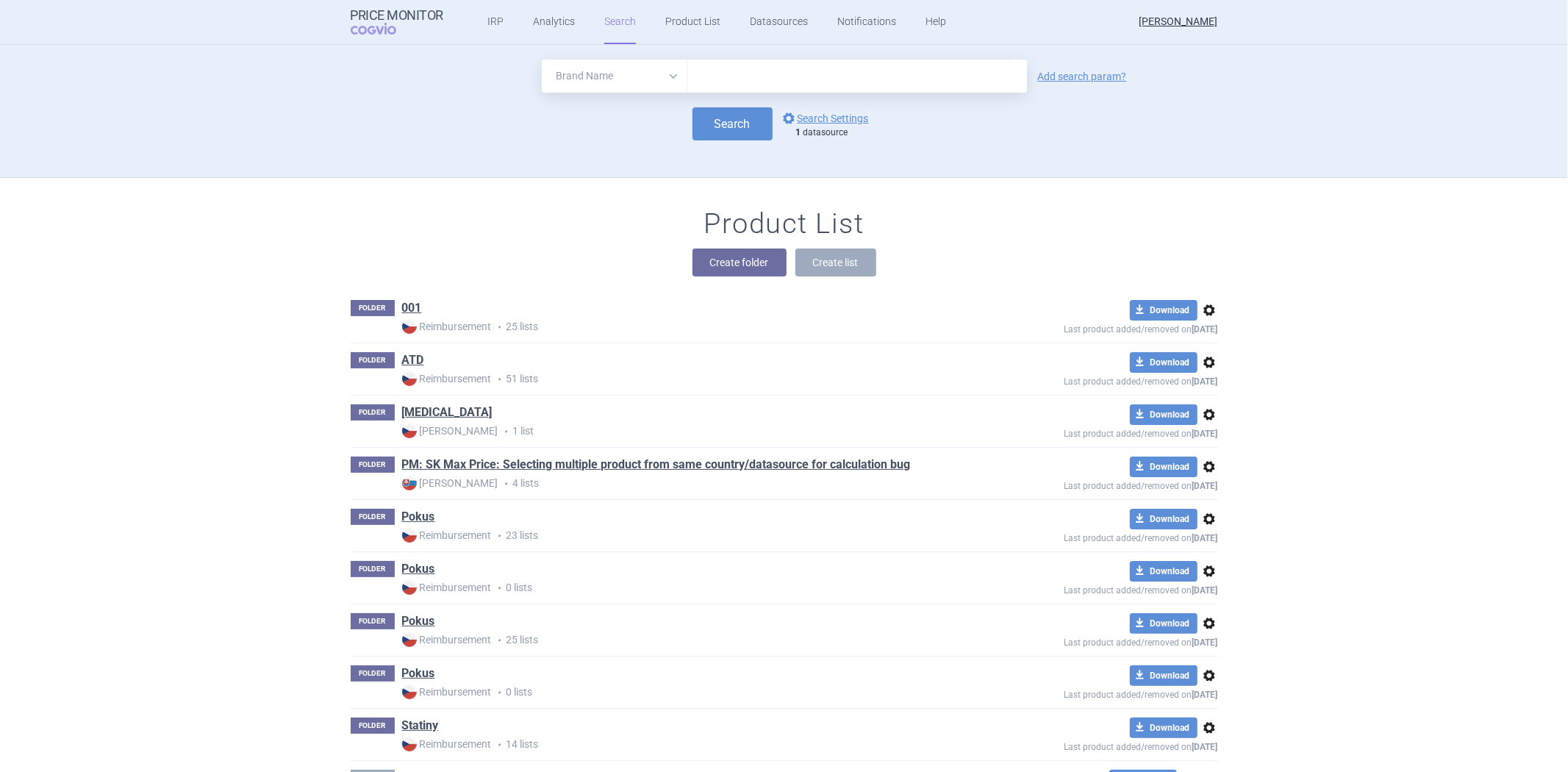
click at [710, 86] on input "text" at bounding box center [857, 75] width 339 height 33
paste input "ABIRATERONE"
type input "ABIRATERONE"
click at [721, 123] on button "Search" at bounding box center [732, 123] width 80 height 33
select select "brandName"
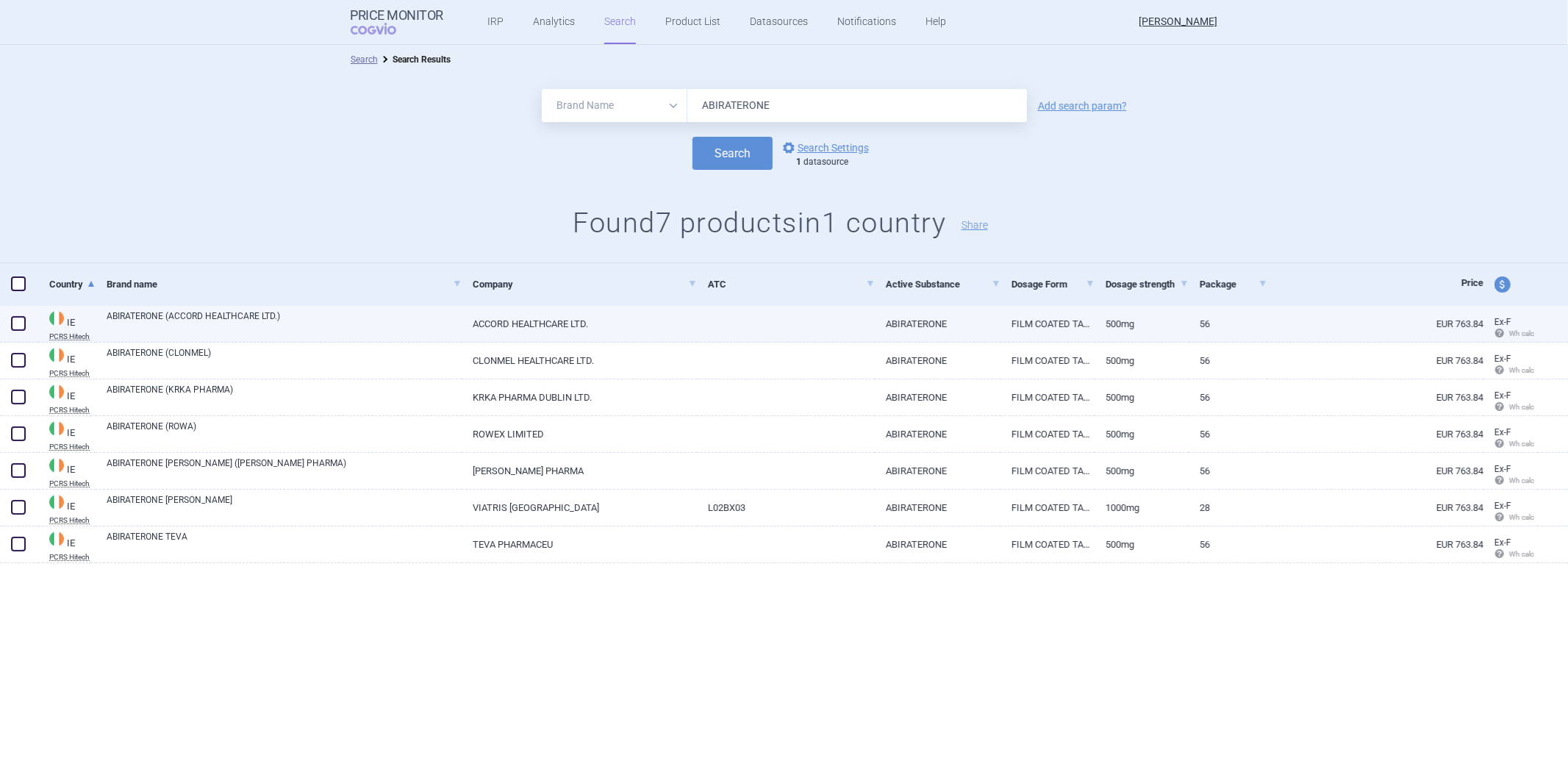
click at [316, 324] on link "ABIRATERONE (ACCORD HEALTHCARE LTD.)" at bounding box center [284, 323] width 355 height 27
select select "EUR"
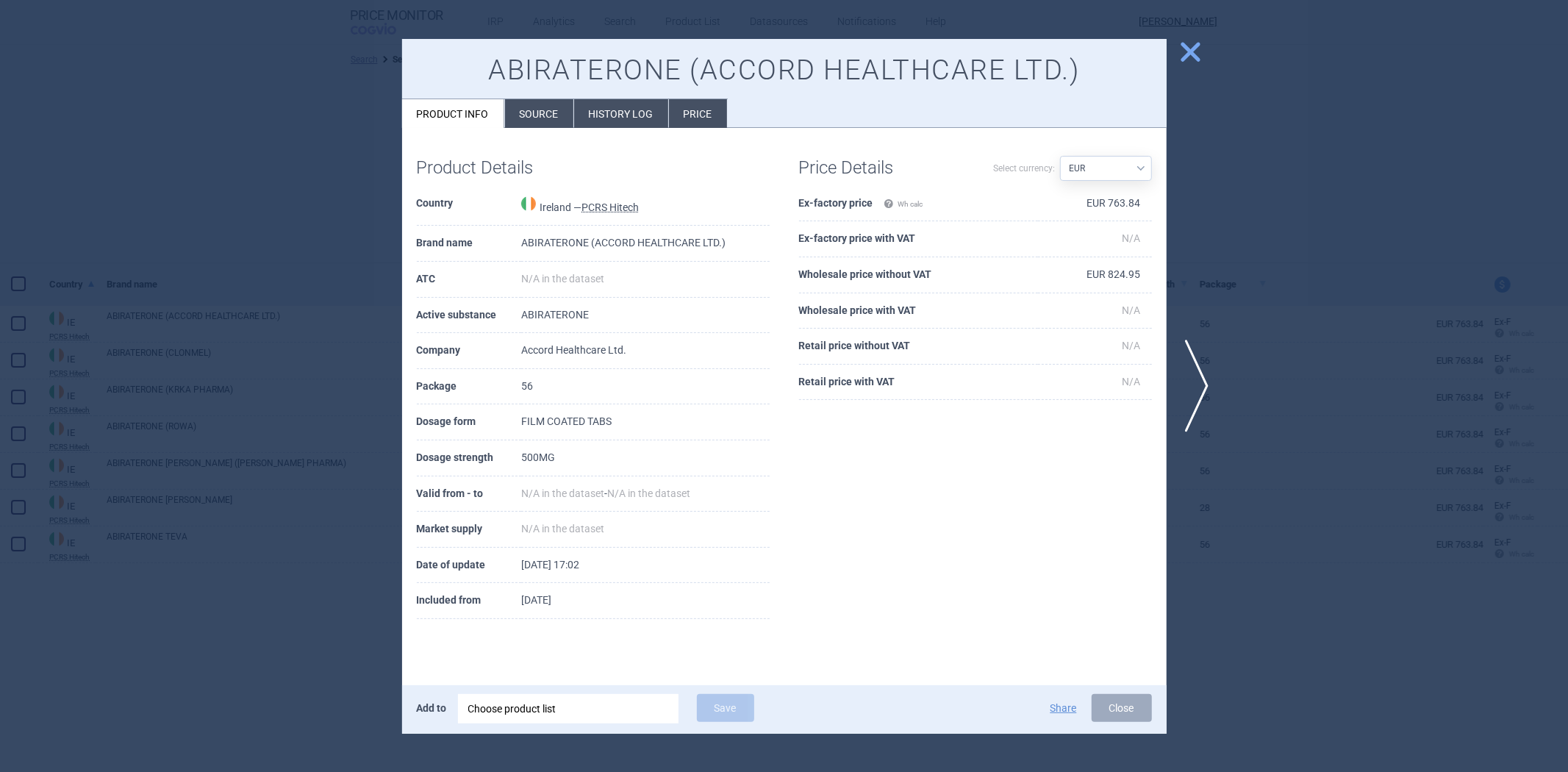
click at [518, 99] on li "Source" at bounding box center [539, 113] width 69 height 29
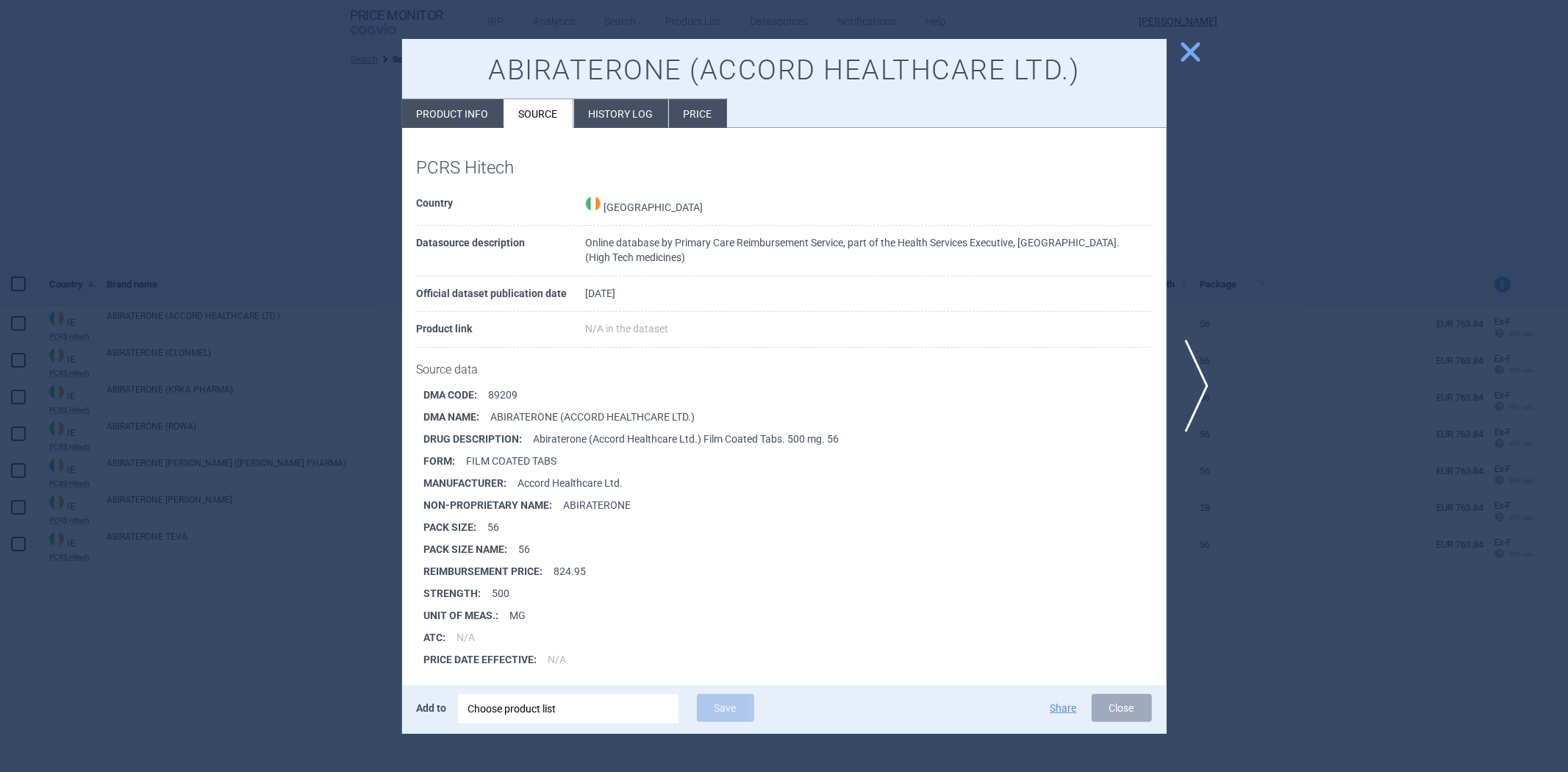
click at [483, 129] on div "PCRS Hitech Country [GEOGRAPHIC_DATA] Datasource description Online database by…" at bounding box center [784, 410] width 764 height 563
click at [480, 144] on div "PCRS Hitech Country [GEOGRAPHIC_DATA] Datasource description Online database by…" at bounding box center [784, 410] width 764 height 563
drag, startPoint x: 461, startPoint y: 148, endPoint x: 470, endPoint y: 123, distance: 26.6
click at [461, 148] on div "PCRS Hitech Country [GEOGRAPHIC_DATA] Datasource description Online database by…" at bounding box center [784, 410] width 764 height 563
click at [483, 104] on li "Product info" at bounding box center [452, 113] width 101 height 29
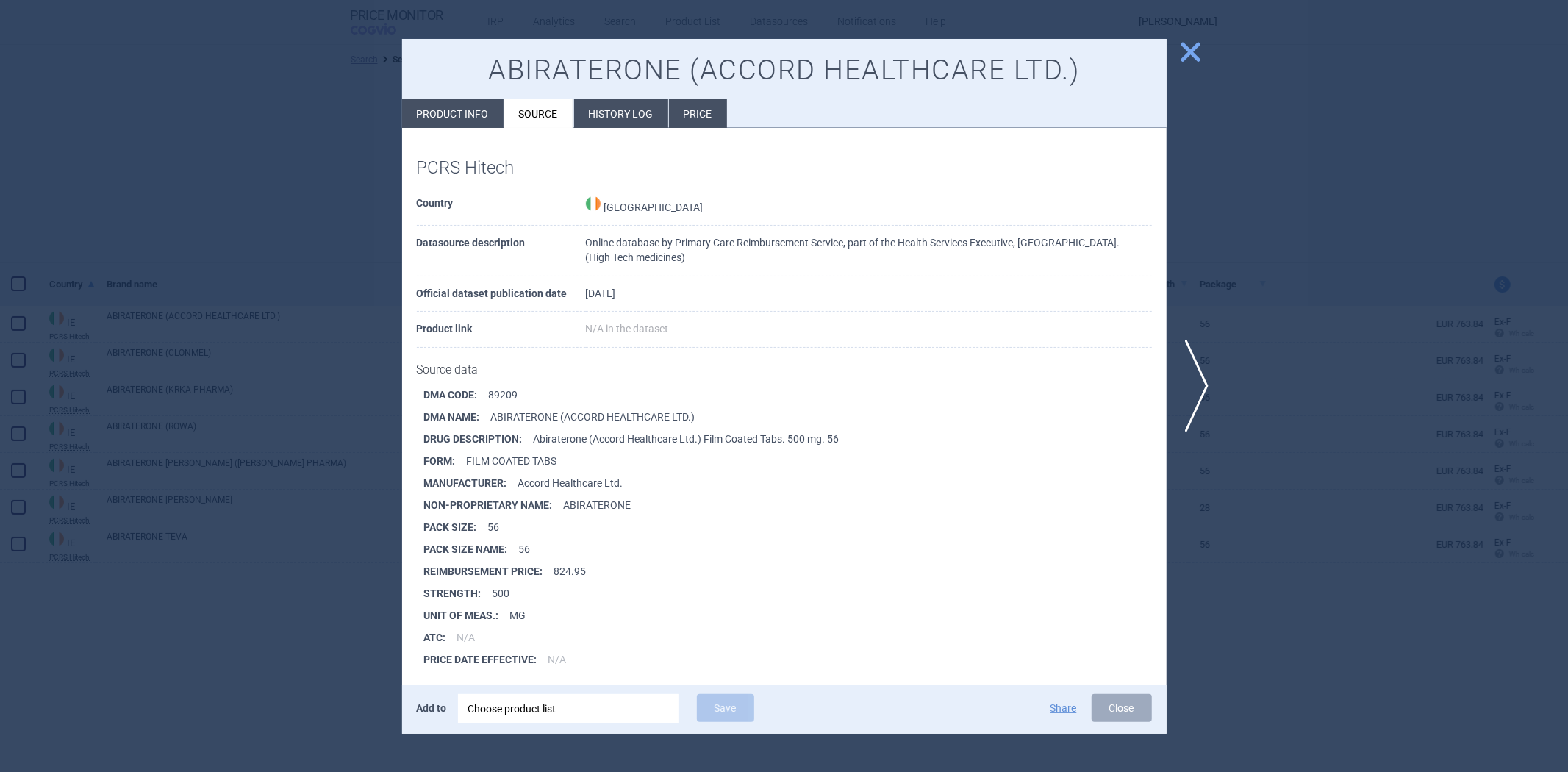
select select "EUR"
